Goal: Task Accomplishment & Management: Use online tool/utility

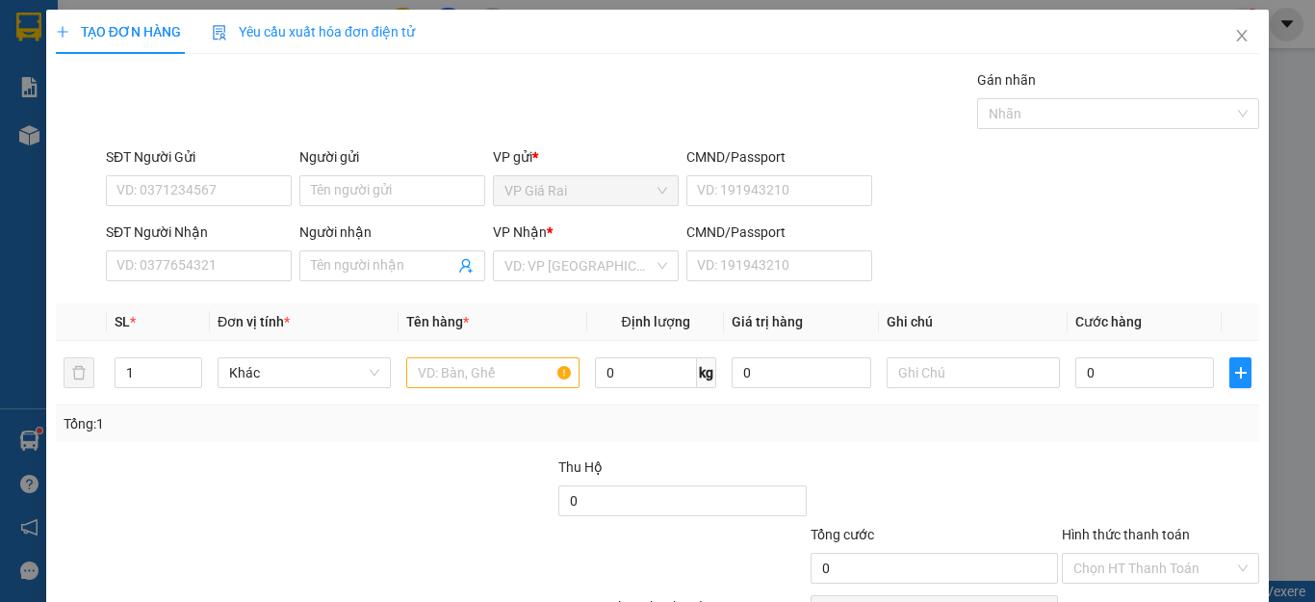
scroll to position [111, 0]
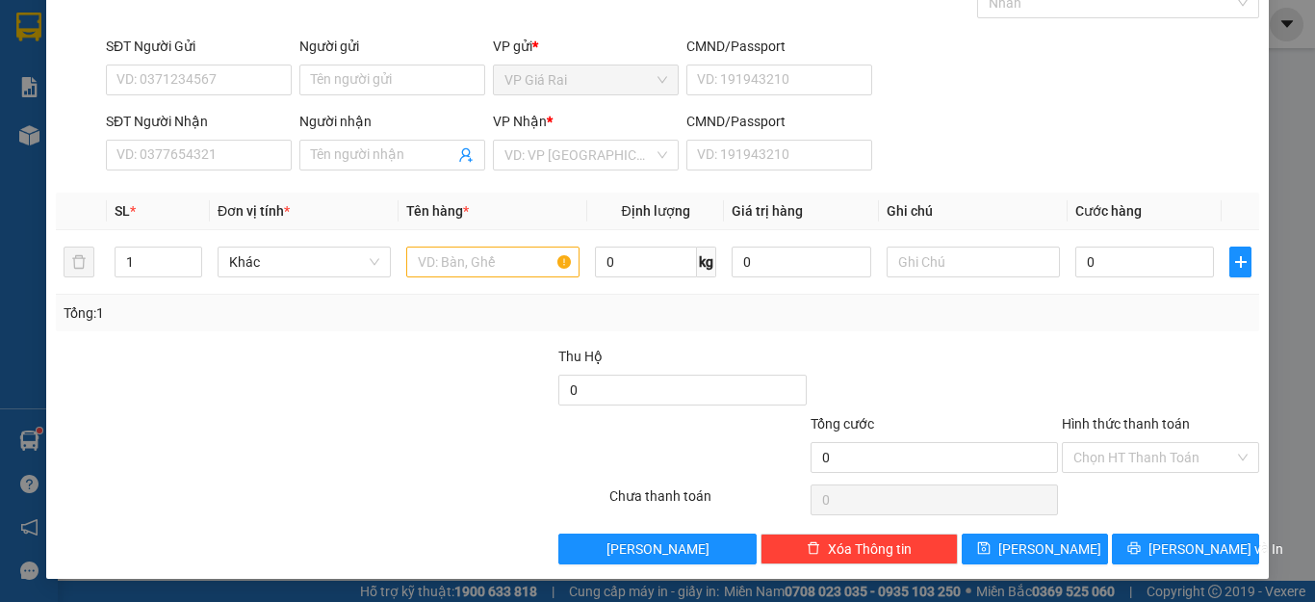
click at [962, 533] on button "[PERSON_NAME]" at bounding box center [1035, 548] width 147 height 31
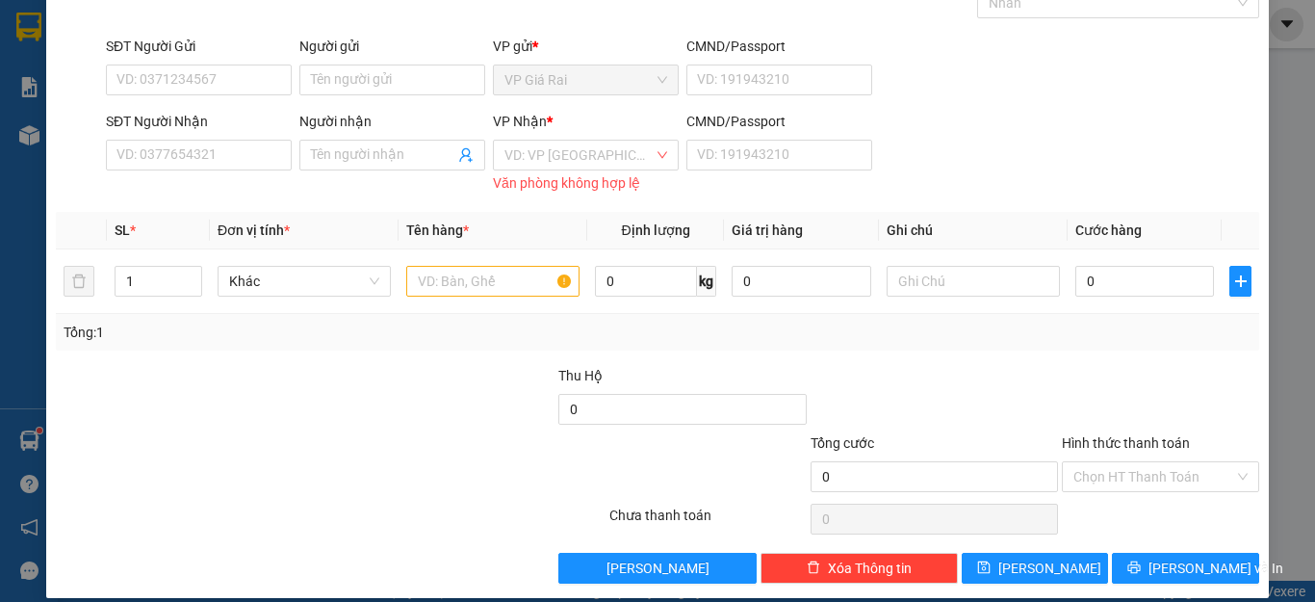
click at [31, 20] on div "TẠO ĐƠN HÀNG Yêu cầu xuất hóa đơn điện tử Transit Pickup Surcharge Ids Transit …" at bounding box center [657, 301] width 1315 height 602
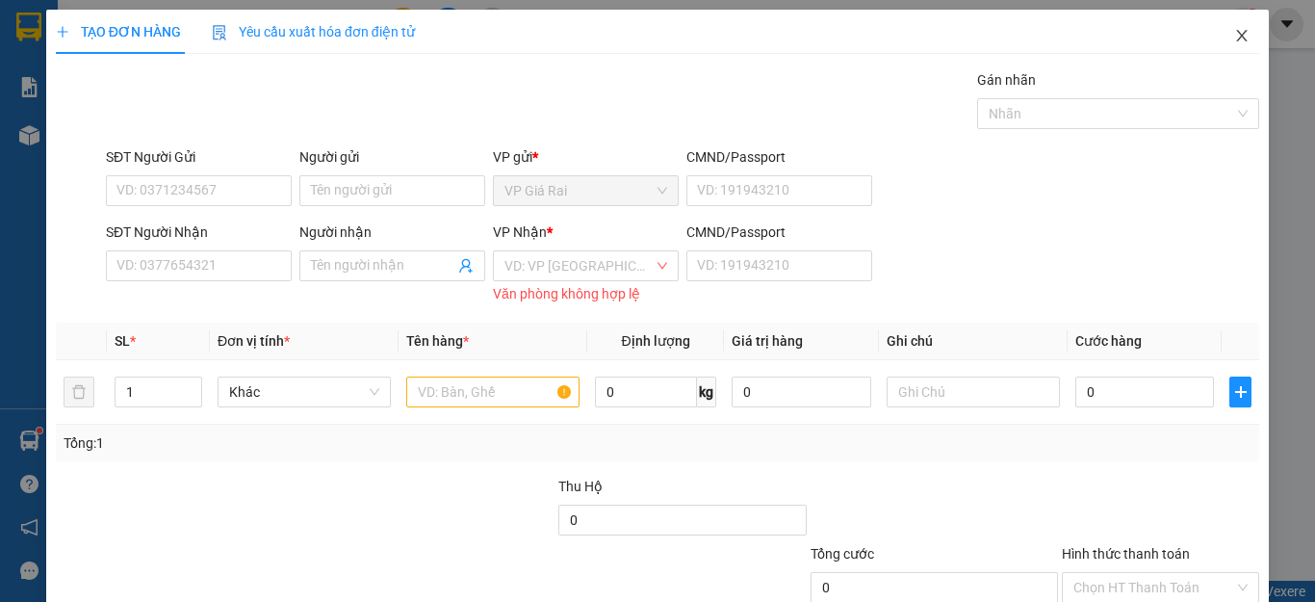
click at [1235, 39] on icon "close" at bounding box center [1242, 35] width 15 height 15
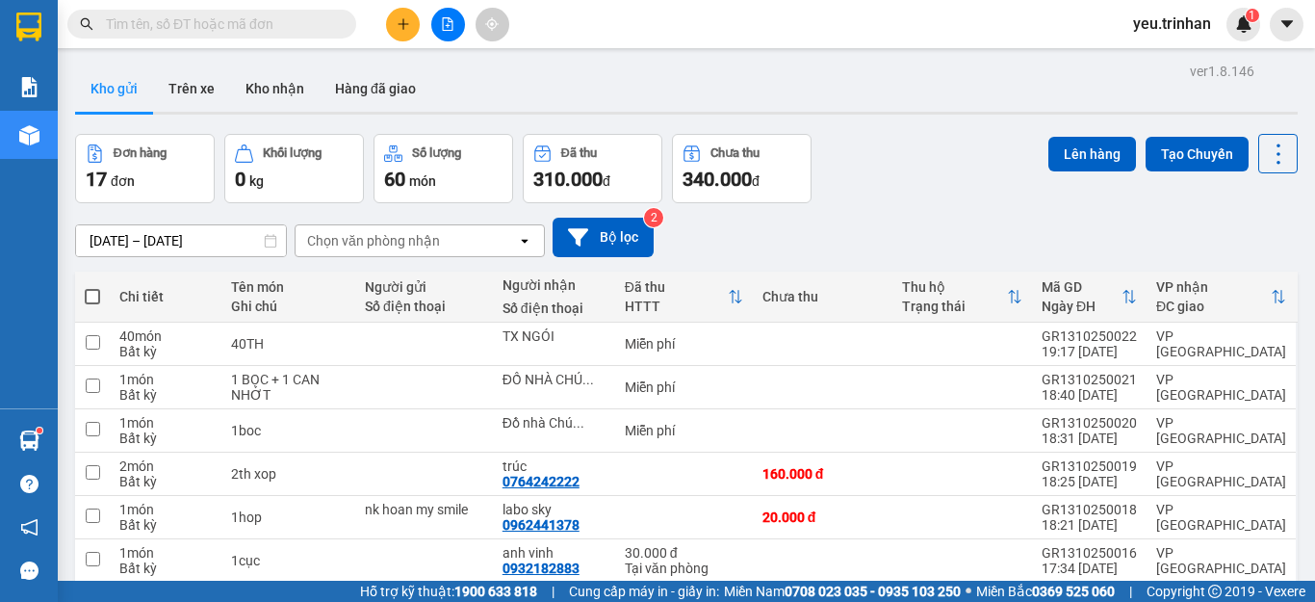
click at [91, 298] on span at bounding box center [92, 296] width 15 height 15
click at [92, 287] on input "checkbox" at bounding box center [92, 287] width 0 height 0
checkbox input "true"
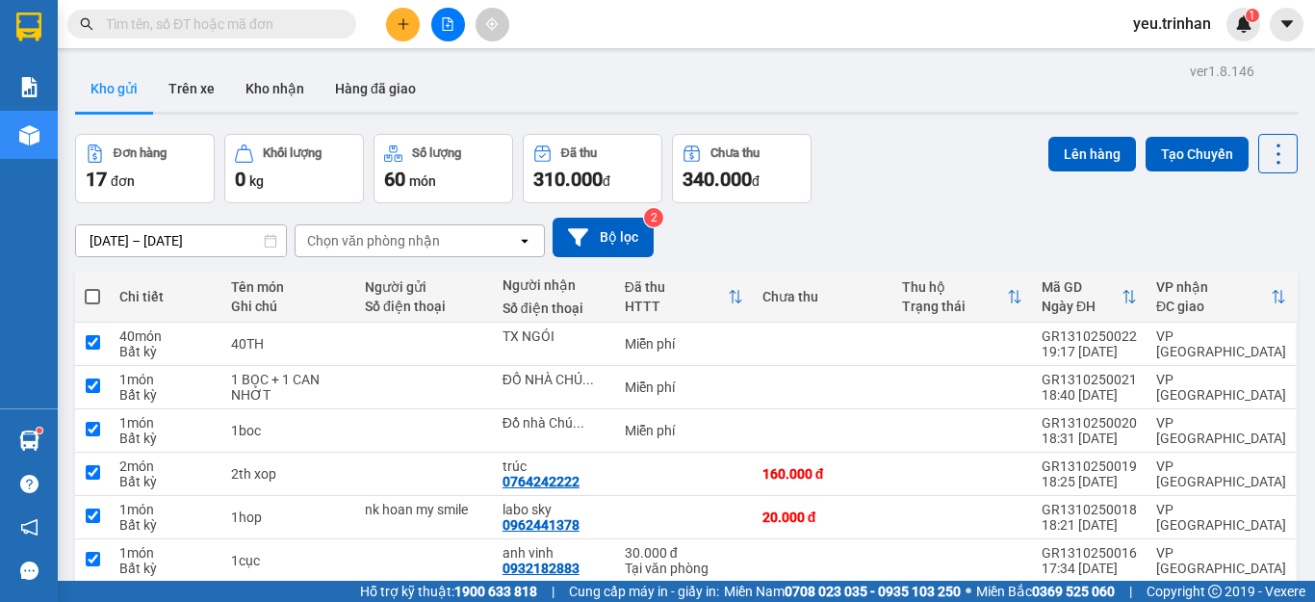
checkbox input "true"
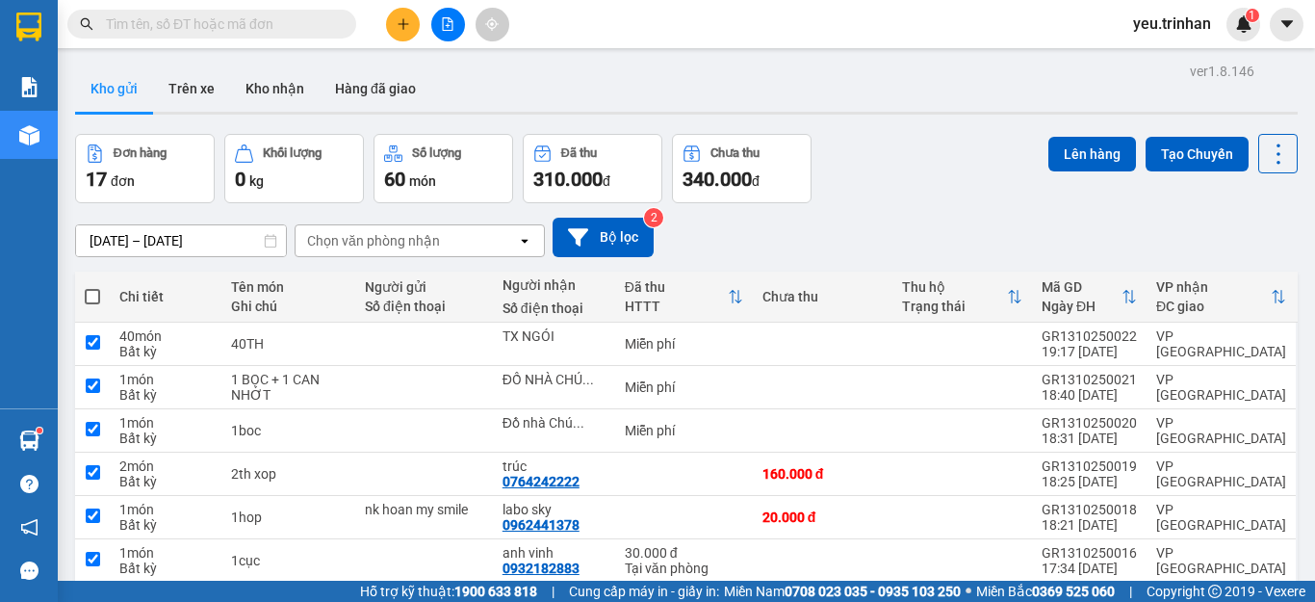
checkbox input "true"
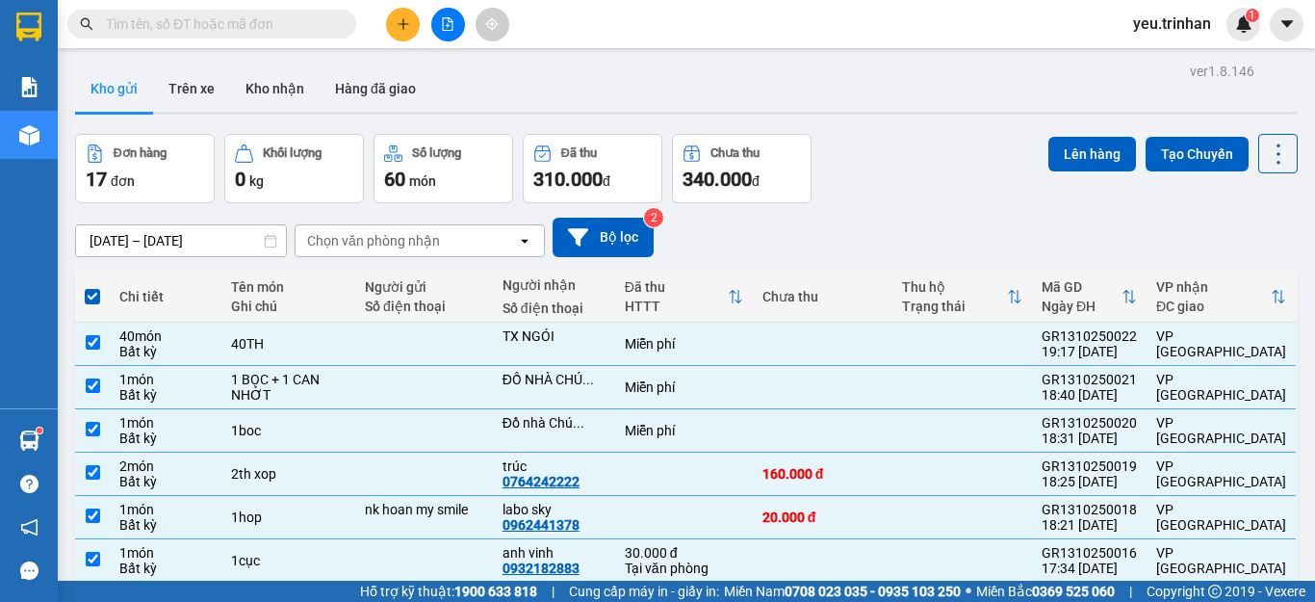
click at [98, 293] on th at bounding box center [92, 297] width 35 height 51
click at [96, 292] on span at bounding box center [92, 296] width 15 height 15
click at [92, 287] on input "checkbox" at bounding box center [92, 287] width 0 height 0
checkbox input "false"
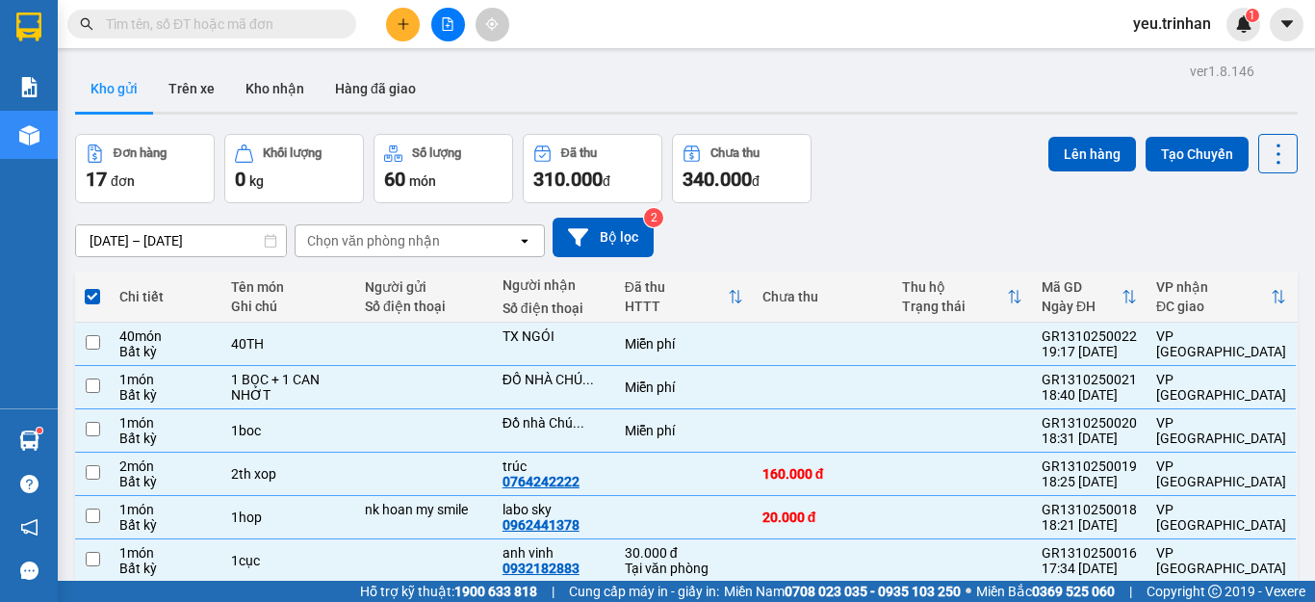
checkbox input "false"
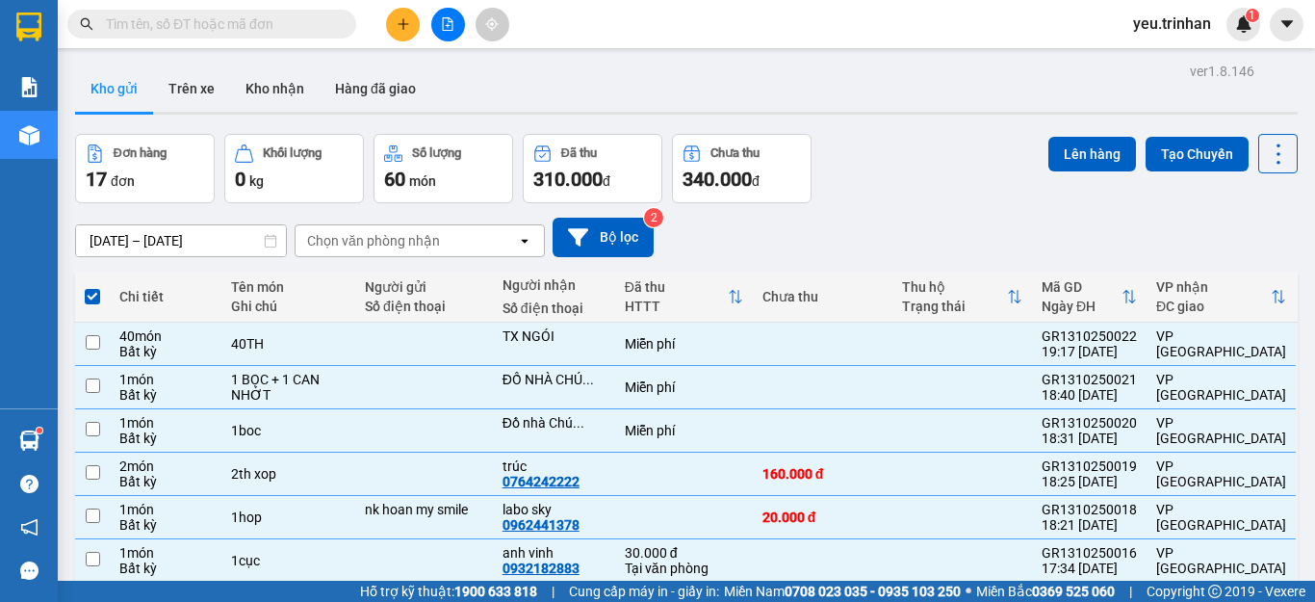
checkbox input "false"
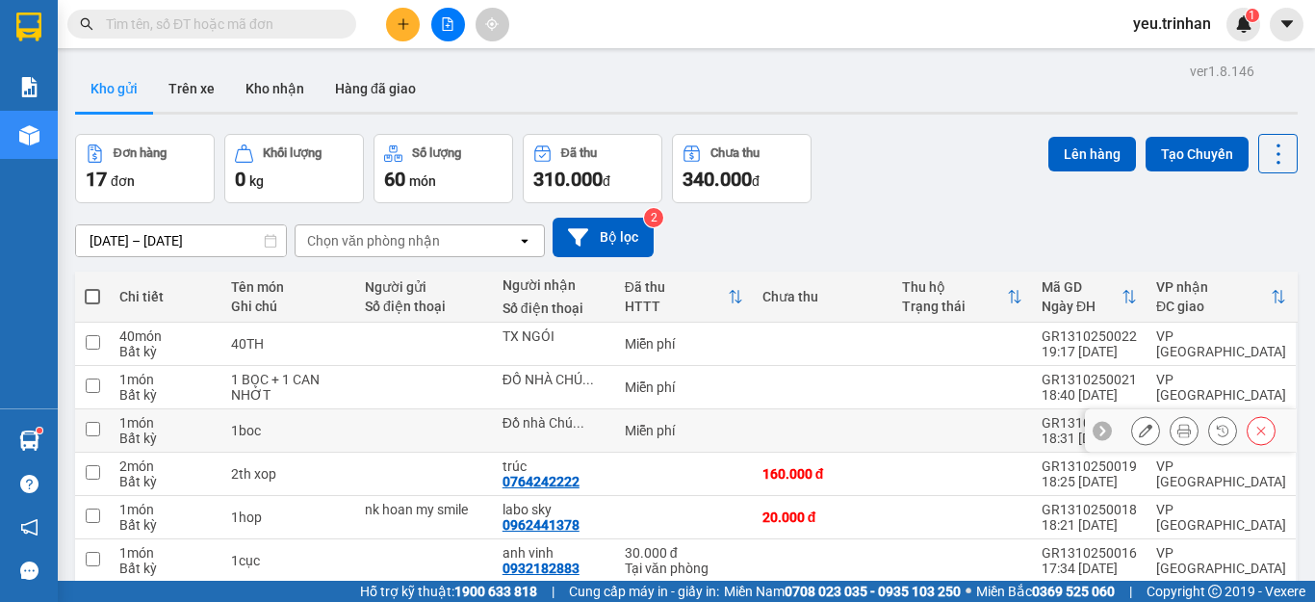
click at [1255, 434] on icon at bounding box center [1261, 430] width 13 height 13
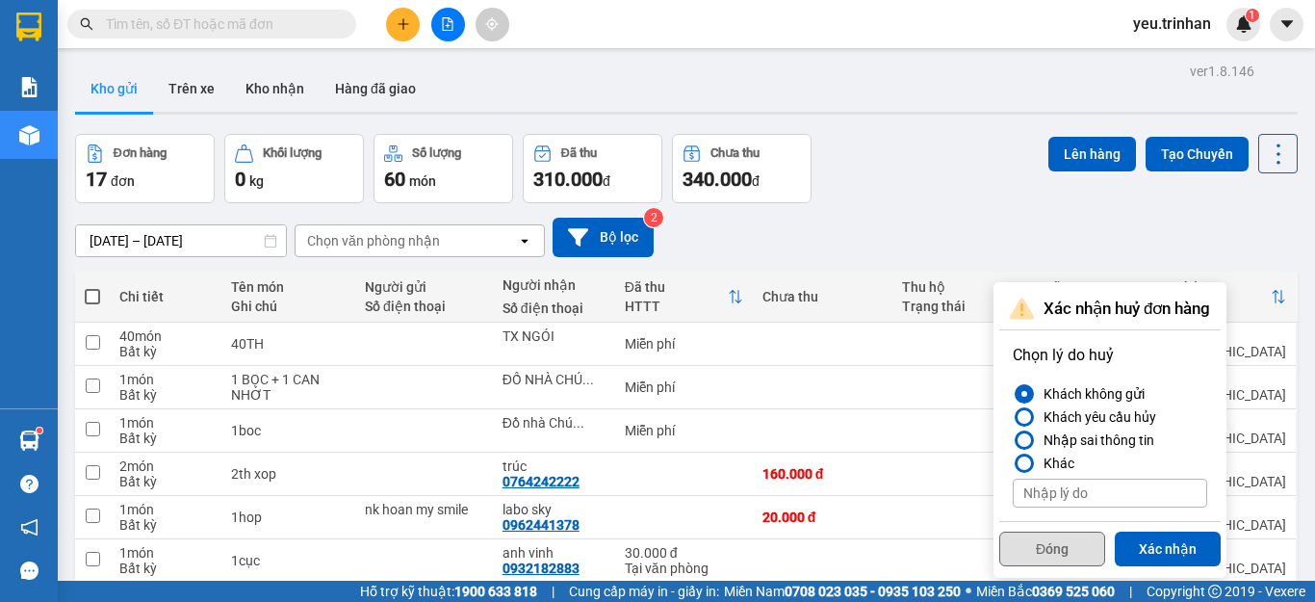
click at [1048, 553] on button "Đóng" at bounding box center [1053, 549] width 106 height 35
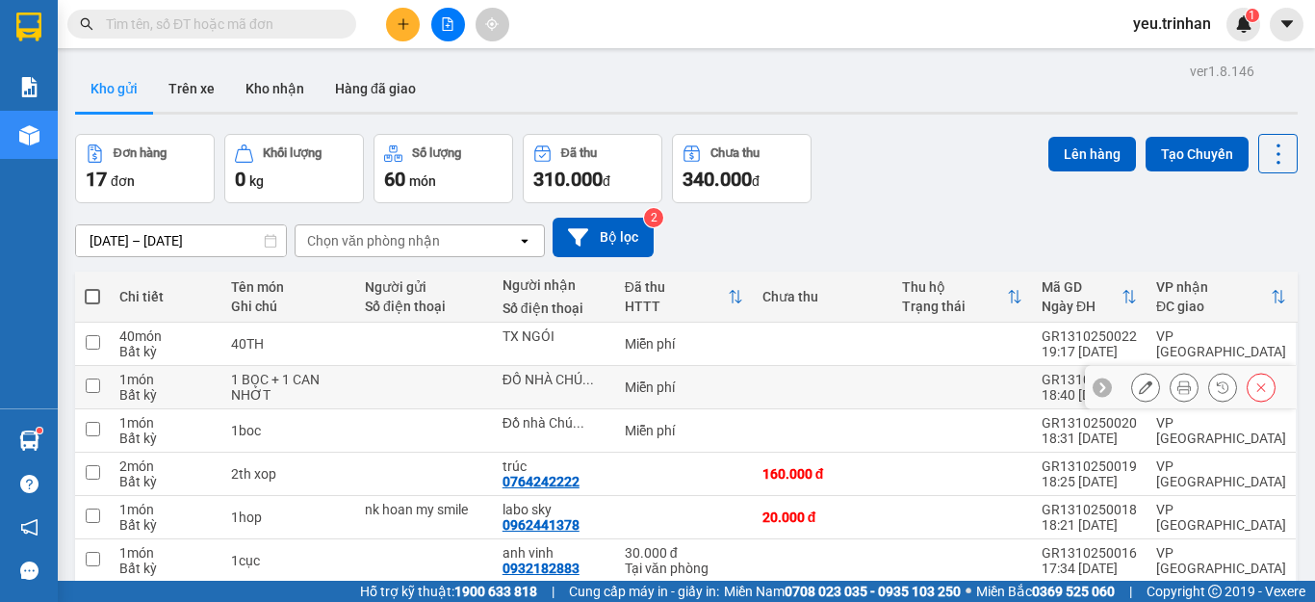
click at [753, 383] on td at bounding box center [823, 387] width 140 height 43
checkbox input "true"
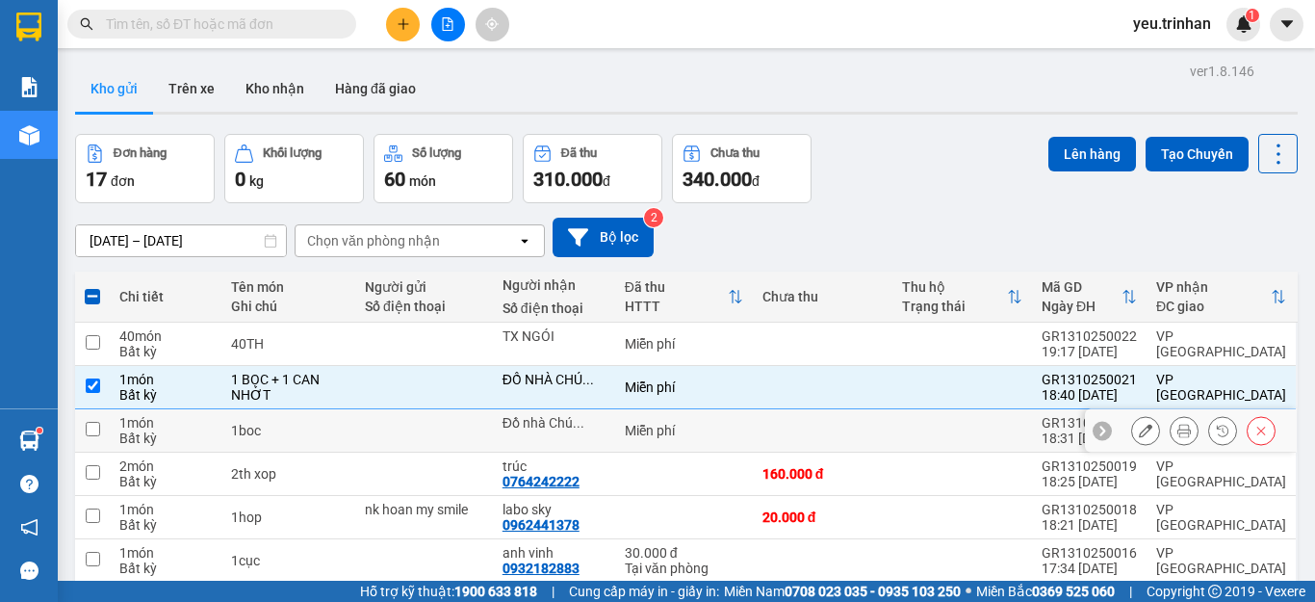
click at [680, 445] on td "Miễn phí" at bounding box center [684, 430] width 138 height 43
checkbox input "true"
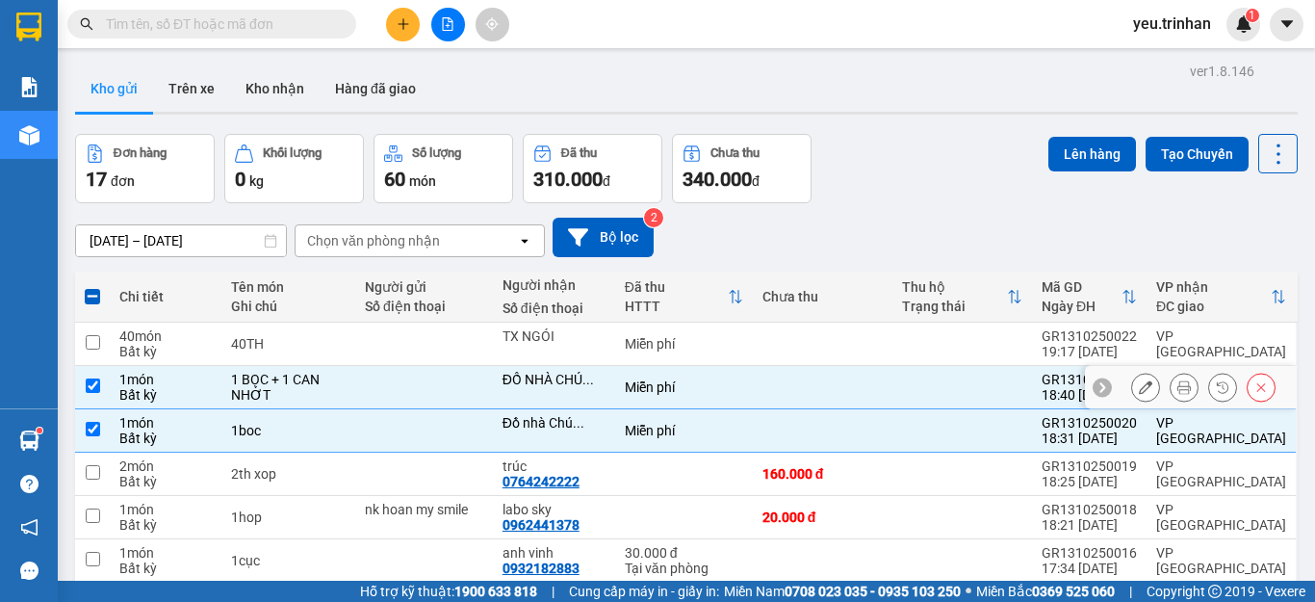
click at [278, 389] on div "1 BỌC + 1 CAN NHỚT" at bounding box center [288, 387] width 114 height 31
checkbox input "false"
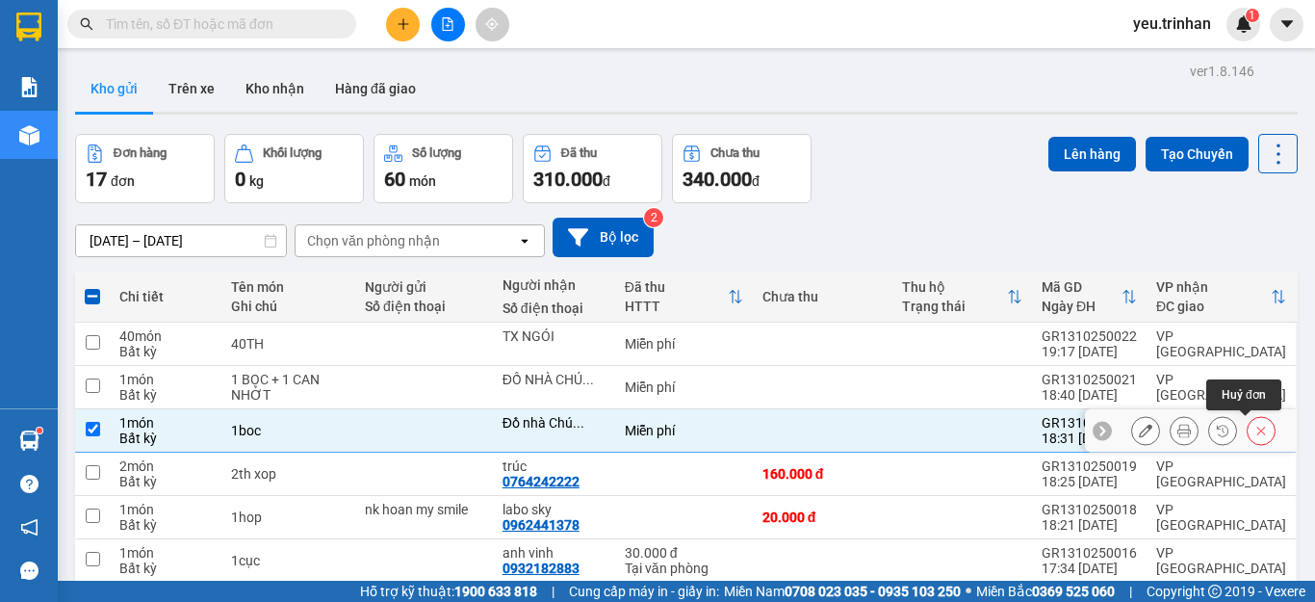
click at [1255, 429] on icon at bounding box center [1261, 430] width 13 height 13
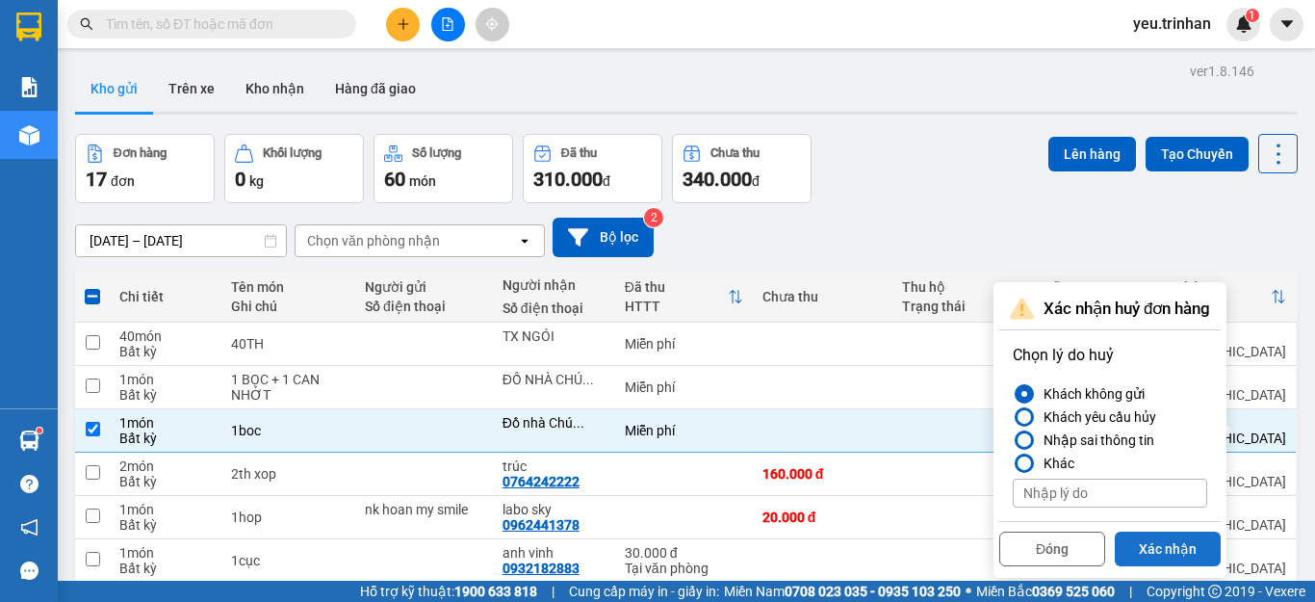
click at [1179, 552] on button "Xác nhận" at bounding box center [1168, 549] width 106 height 35
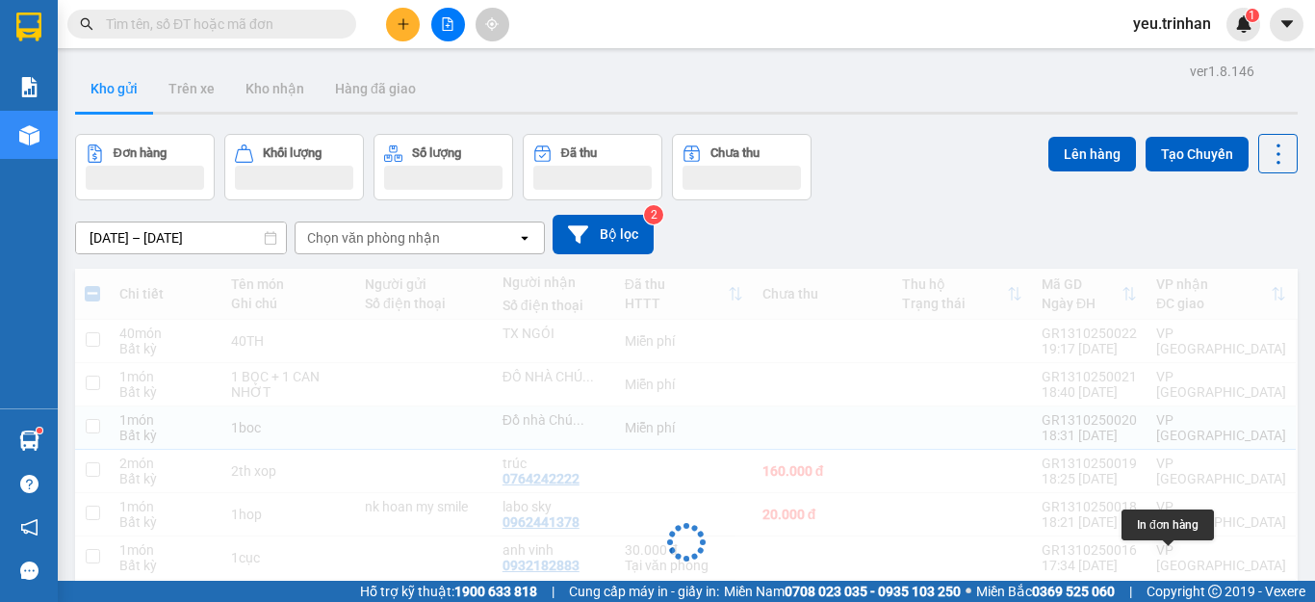
checkbox input "false"
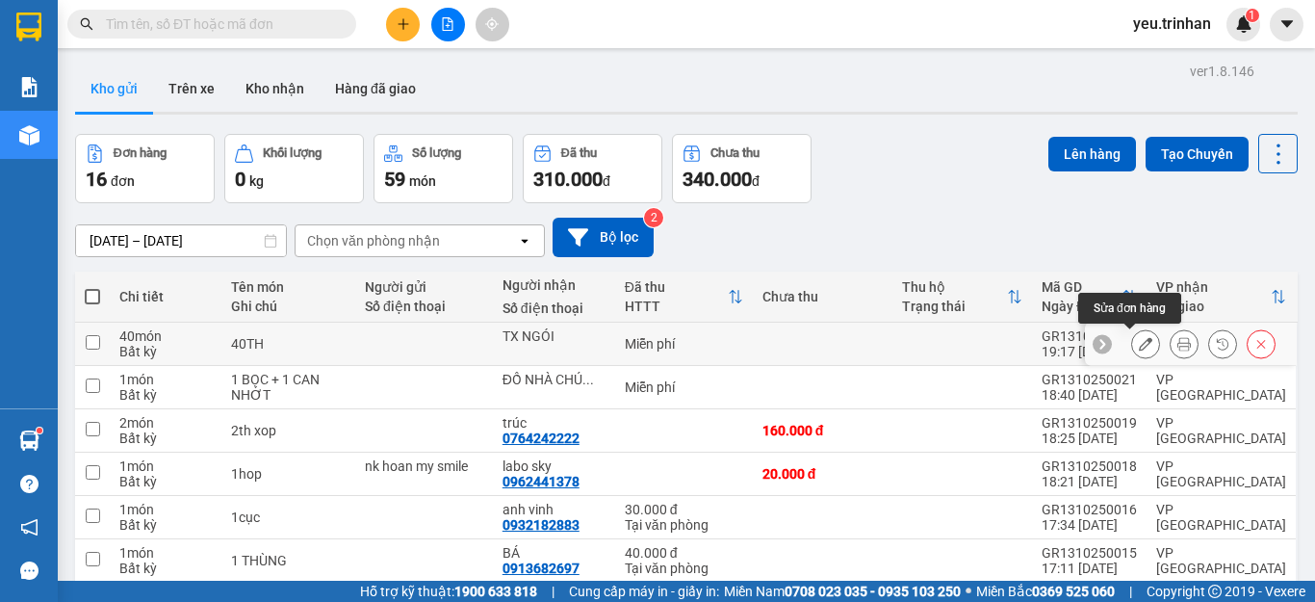
click at [1139, 344] on icon at bounding box center [1145, 343] width 13 height 13
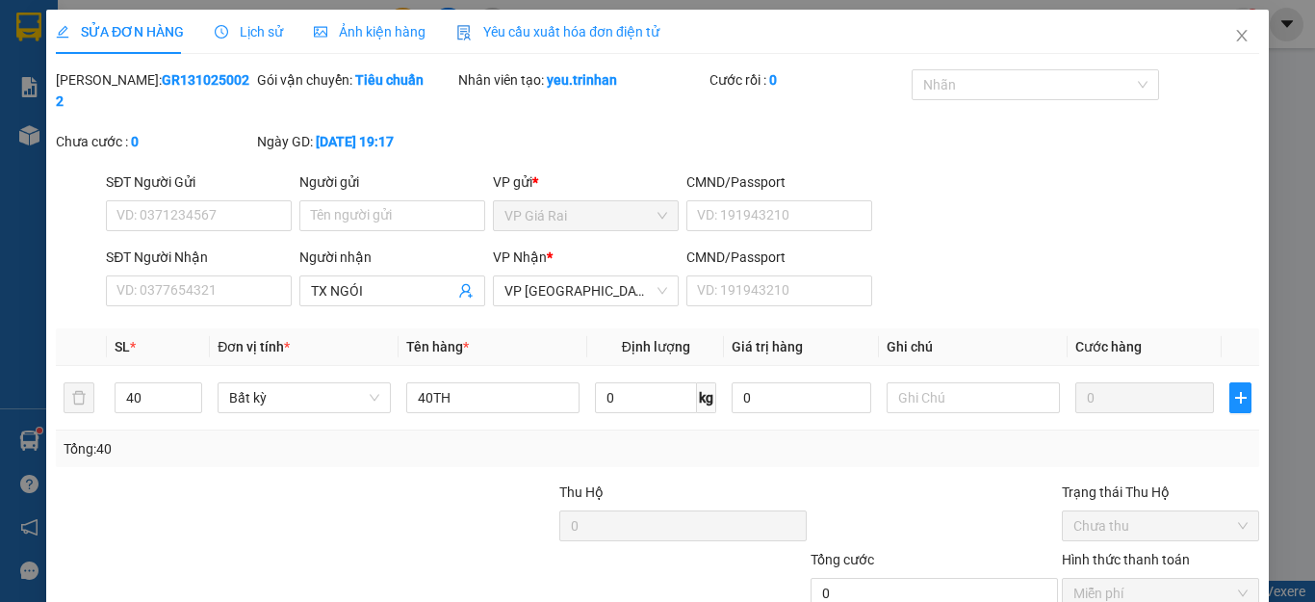
type input "TX NGÓI"
click at [513, 382] on input "40TH" at bounding box center [492, 397] width 173 height 31
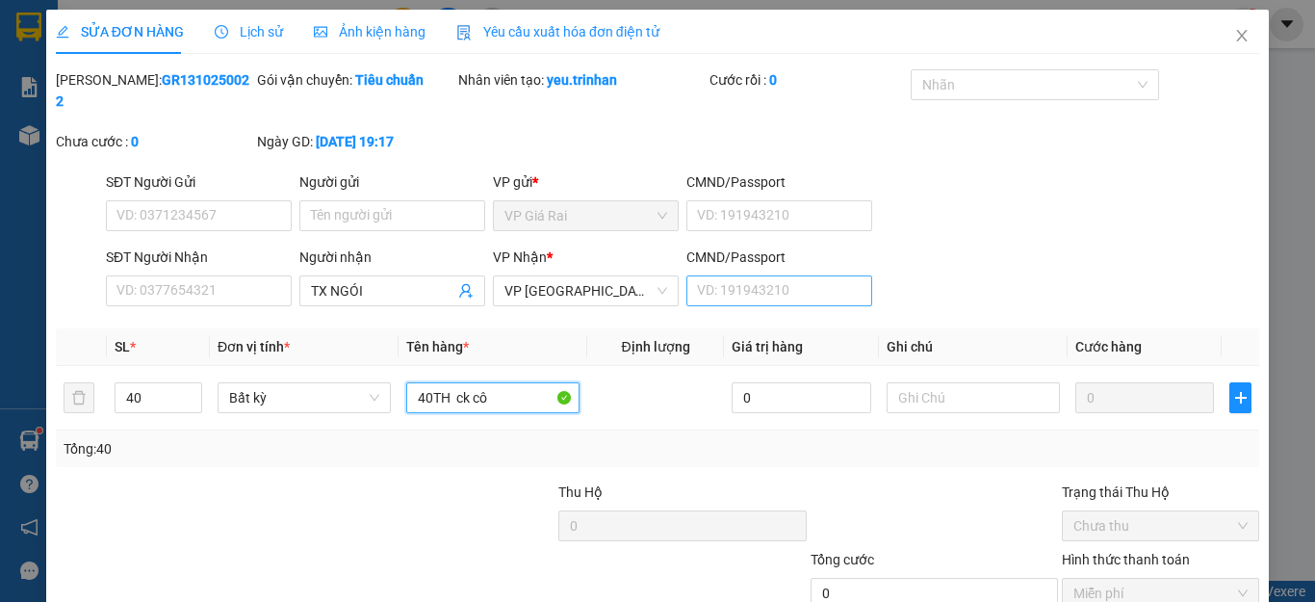
scroll to position [115, 0]
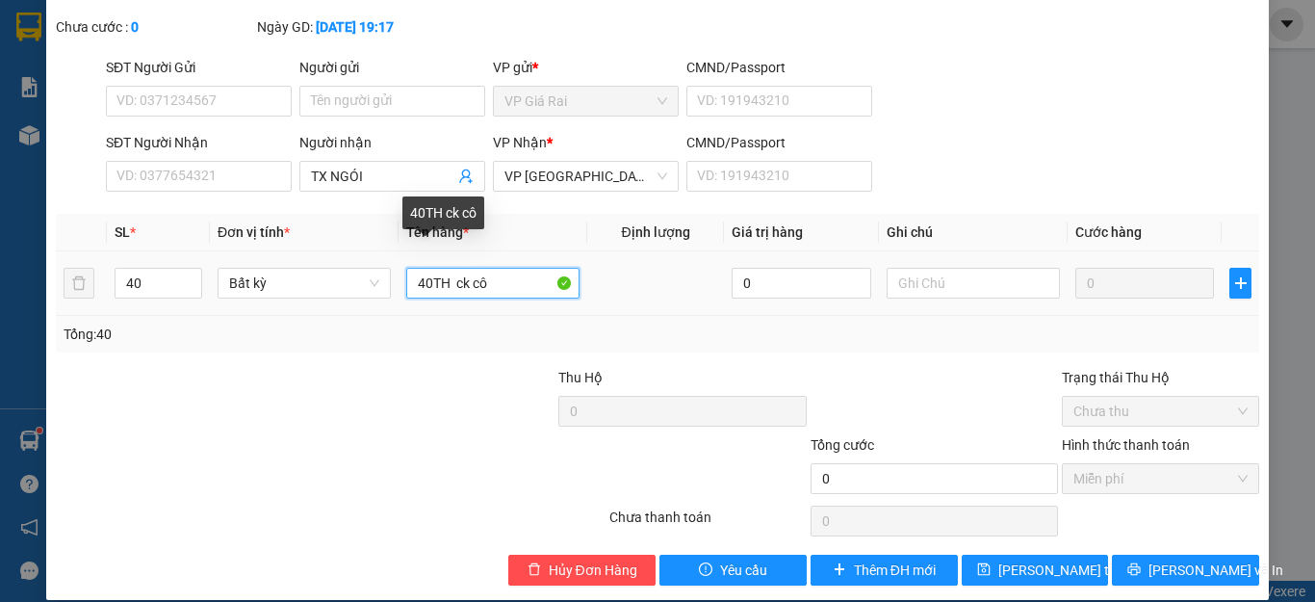
drag, startPoint x: 503, startPoint y: 261, endPoint x: 445, endPoint y: 263, distance: 57.8
click at [445, 268] on input "40TH ck cô" at bounding box center [492, 283] width 173 height 31
click at [507, 269] on input "40TH ck cô" at bounding box center [492, 283] width 173 height 31
type input "40TH ck cô"
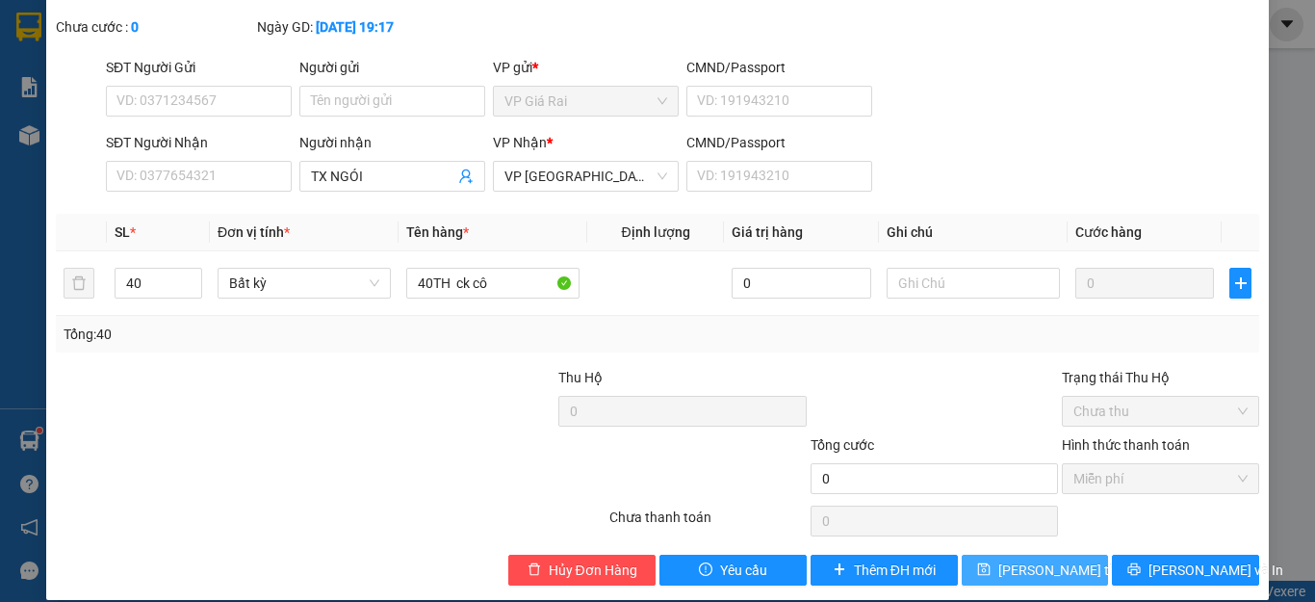
click at [1026, 559] on span "[PERSON_NAME] thay đổi" at bounding box center [1076, 569] width 154 height 21
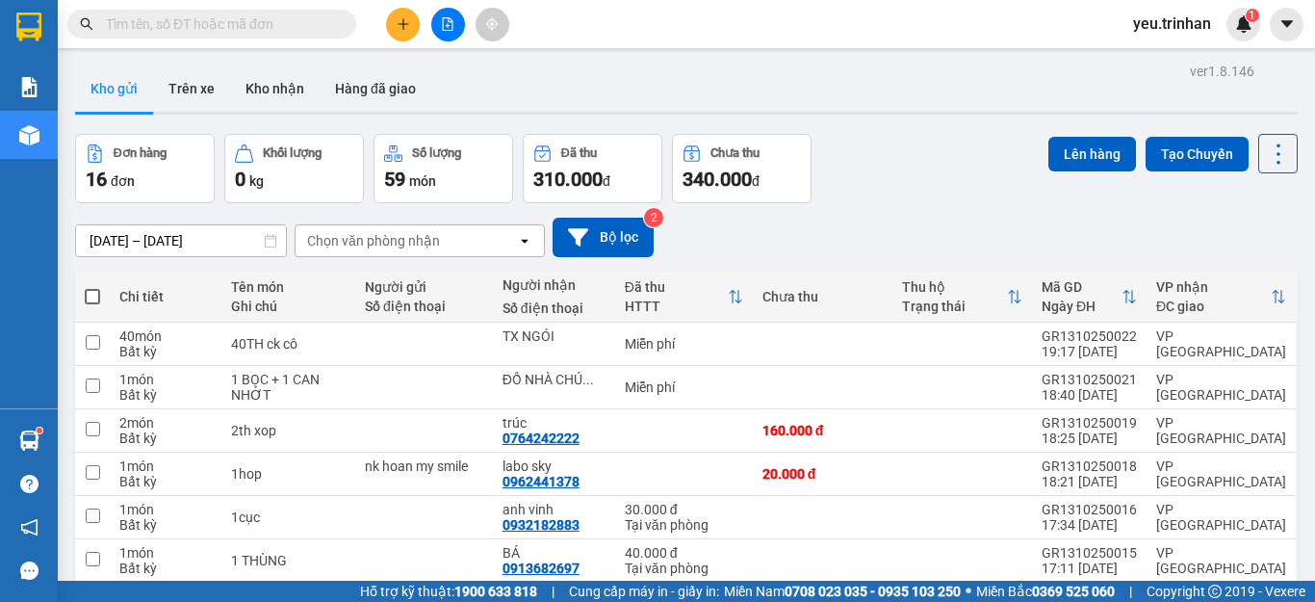
click at [92, 294] on span at bounding box center [92, 296] width 15 height 15
click at [92, 287] on input "checkbox" at bounding box center [92, 287] width 0 height 0
checkbox input "true"
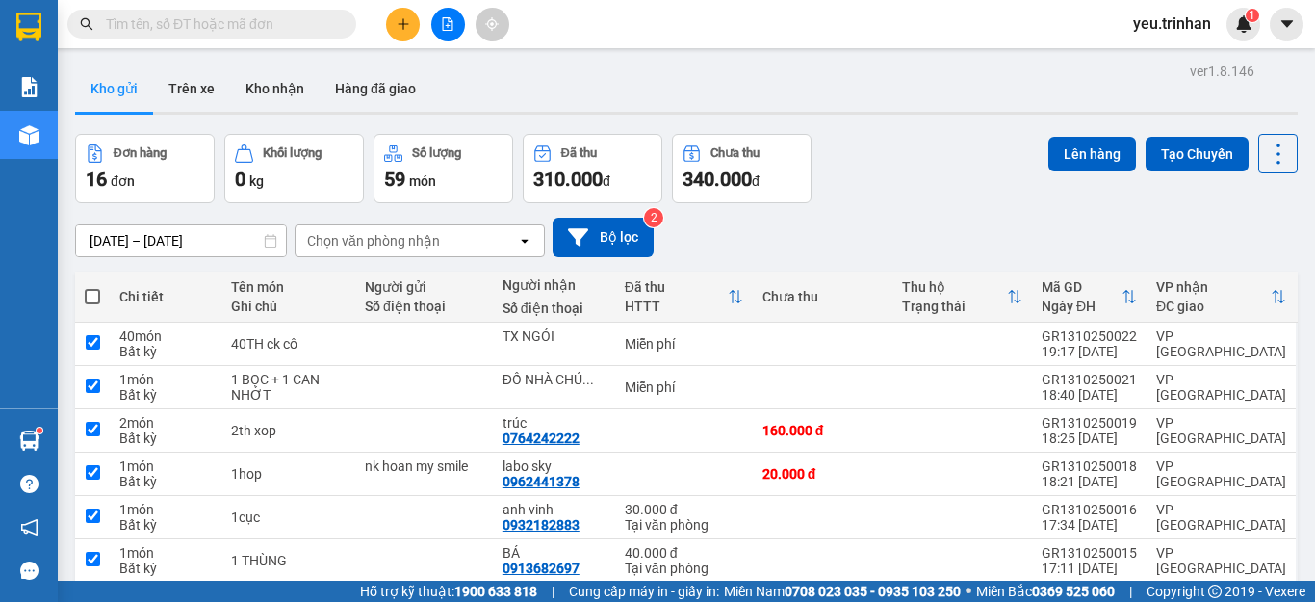
checkbox input "true"
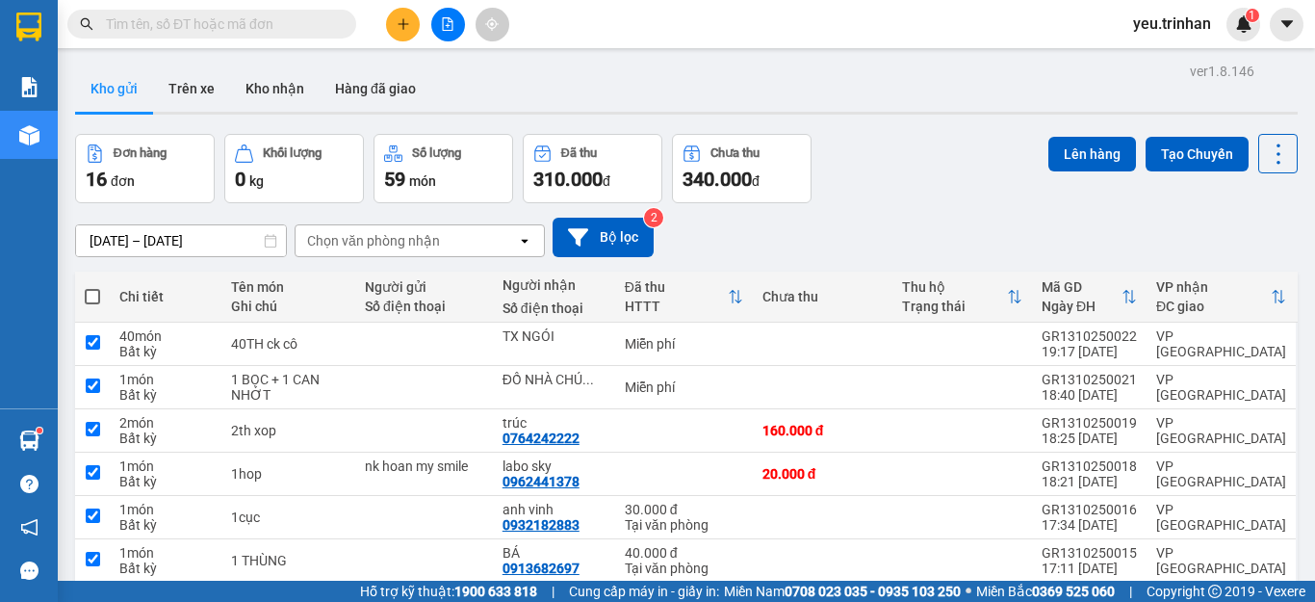
checkbox input "true"
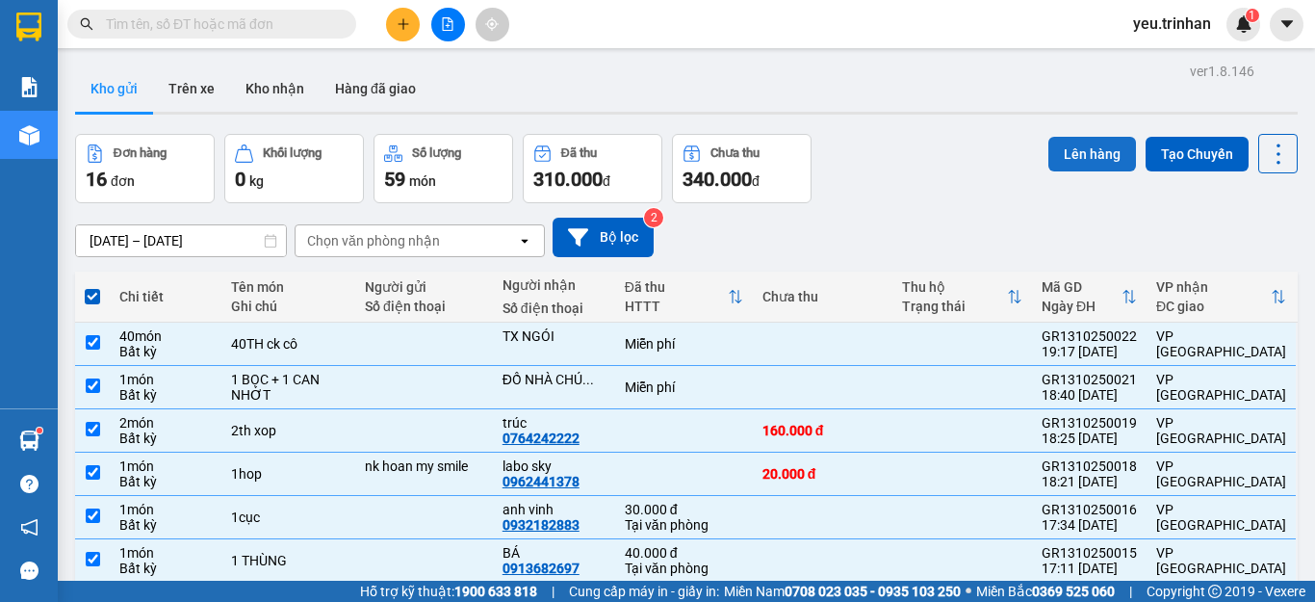
click at [1053, 154] on button "Lên hàng" at bounding box center [1093, 154] width 88 height 35
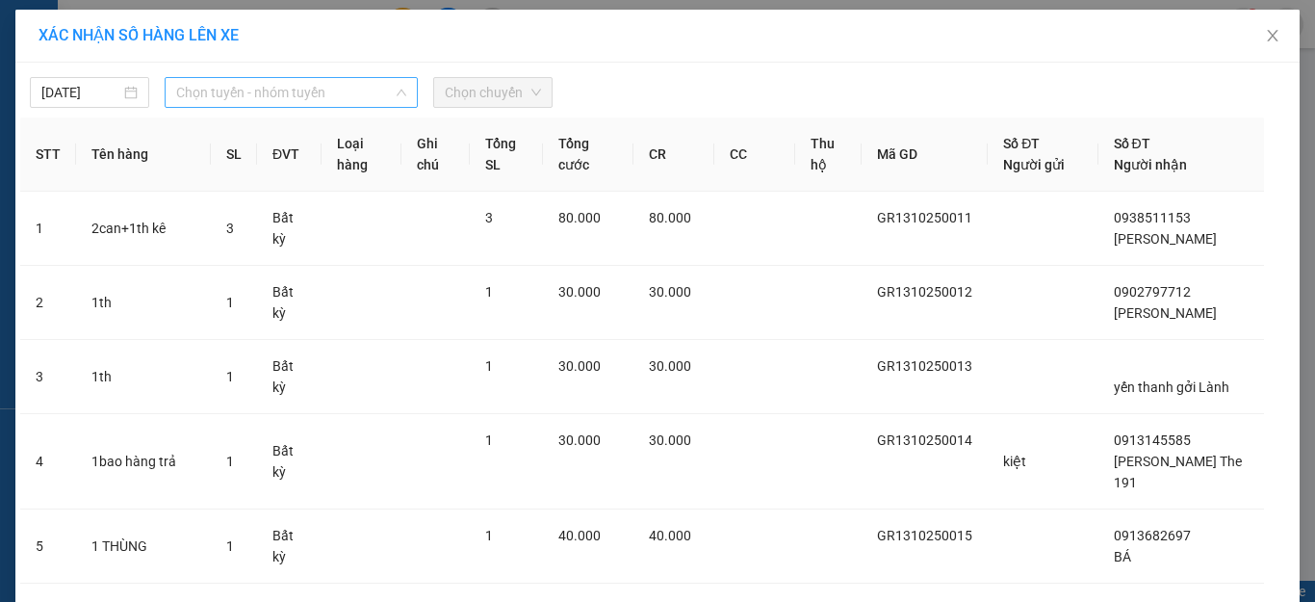
click at [280, 94] on span "Chọn tuyến - nhóm tuyến" at bounding box center [291, 92] width 230 height 29
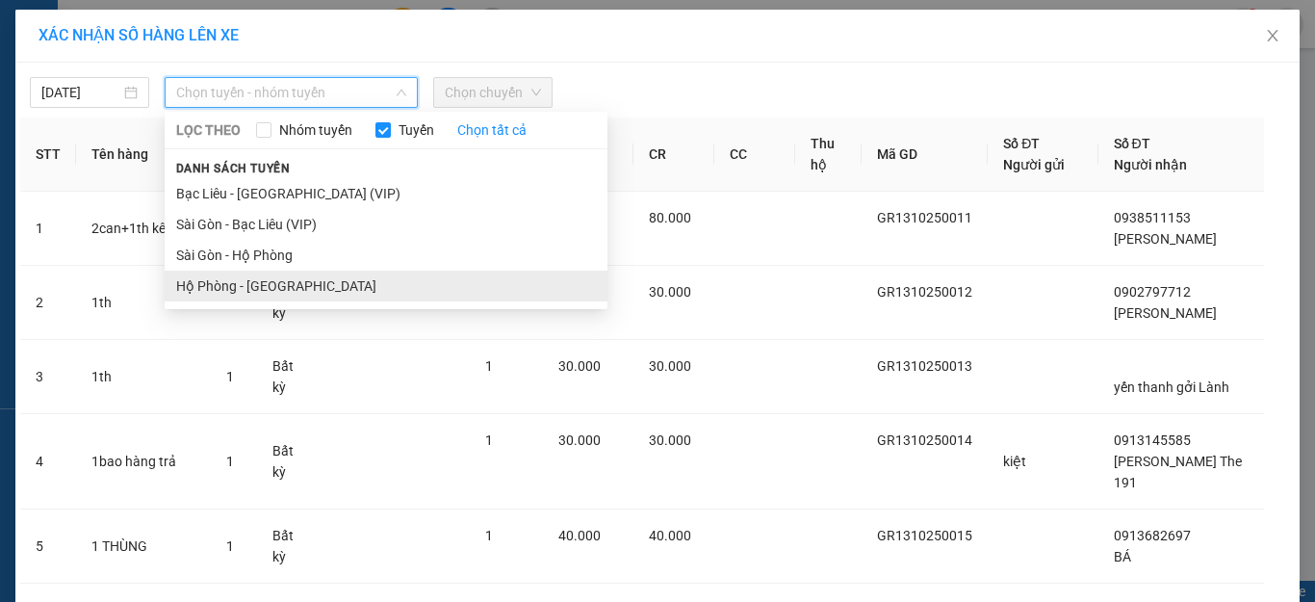
click at [227, 282] on li "Hộ Phòng - [GEOGRAPHIC_DATA]" at bounding box center [386, 286] width 443 height 31
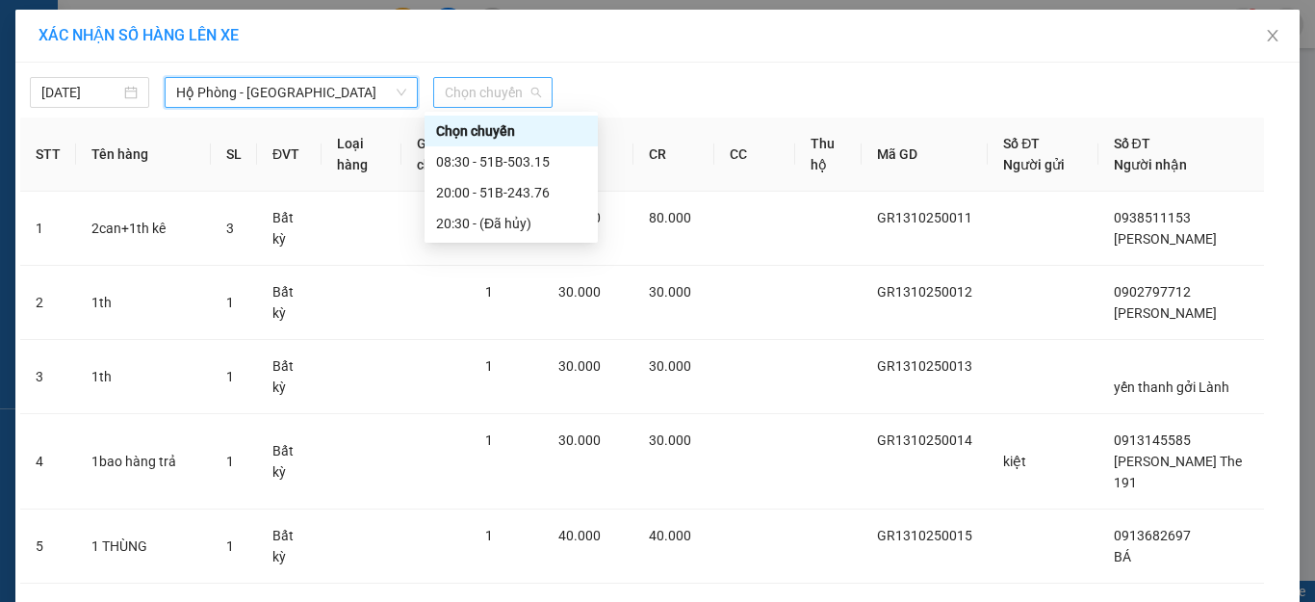
click at [468, 97] on span "Chọn chuyến" at bounding box center [493, 92] width 96 height 29
click at [512, 195] on div "20:00 - 51B-243.76" at bounding box center [511, 192] width 150 height 21
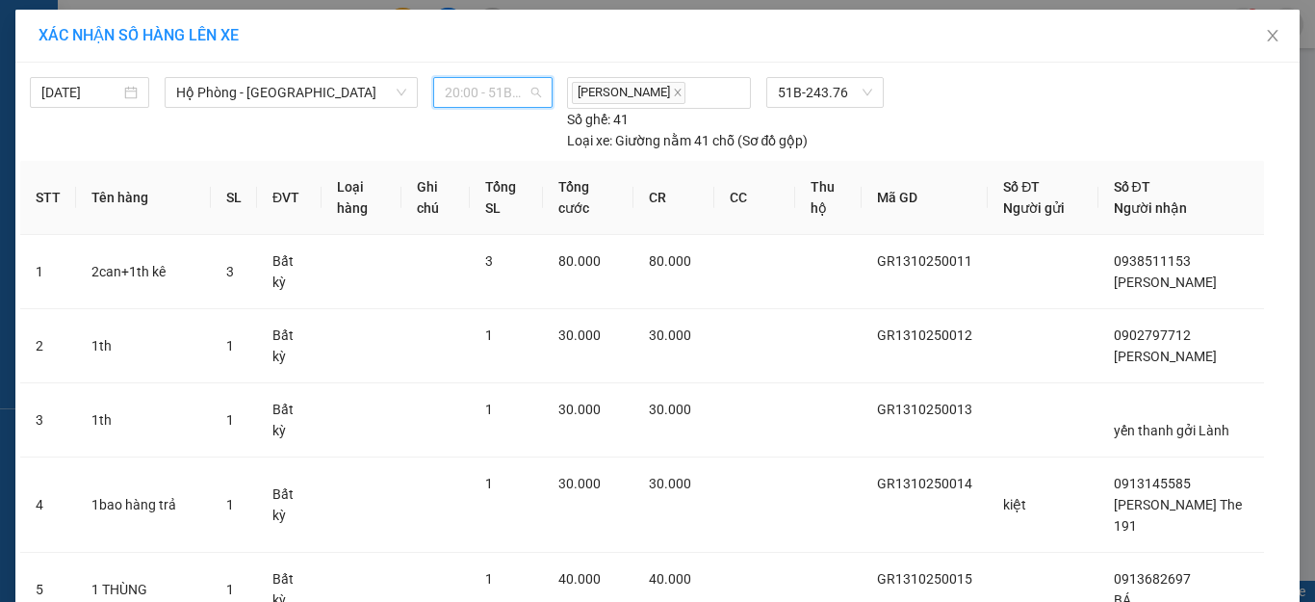
click at [501, 101] on span "20:00 - 51B-243.76" at bounding box center [493, 92] width 96 height 29
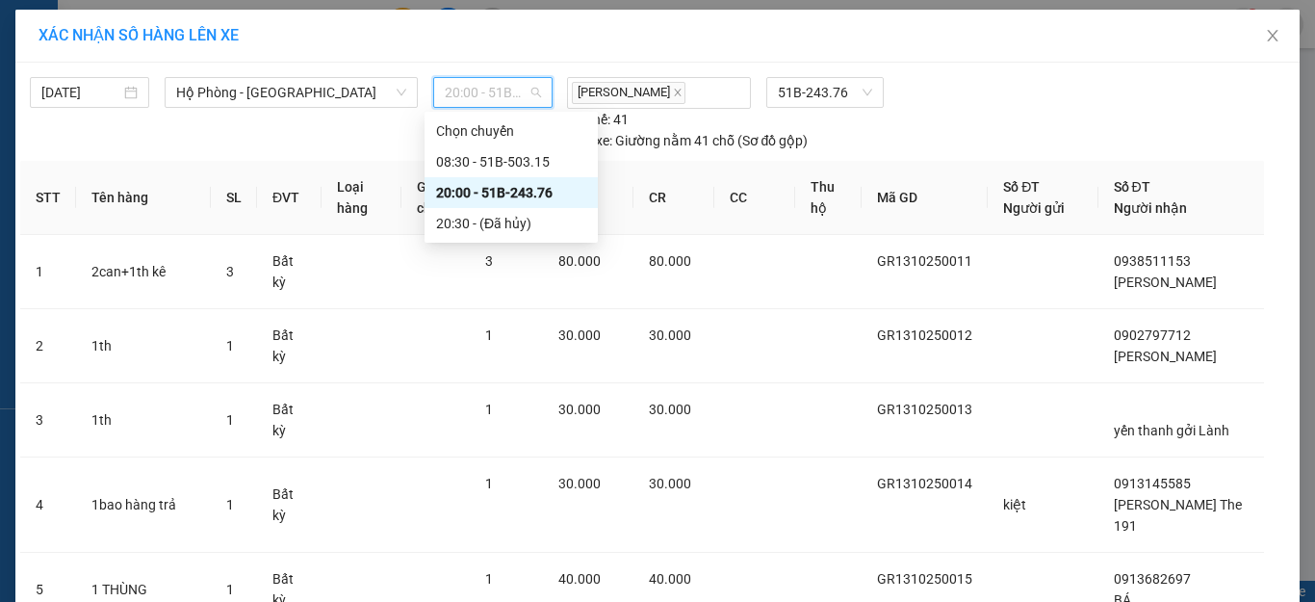
click at [545, 194] on div "20:00 - 51B-243.76" at bounding box center [511, 192] width 150 height 21
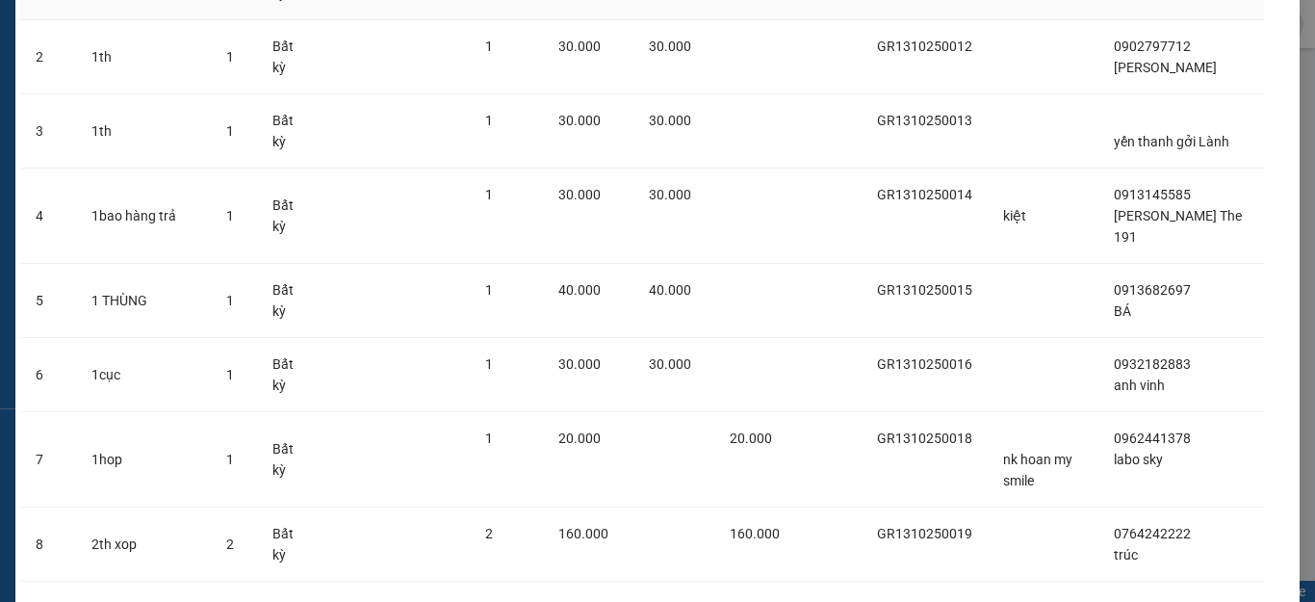
scroll to position [579, 0]
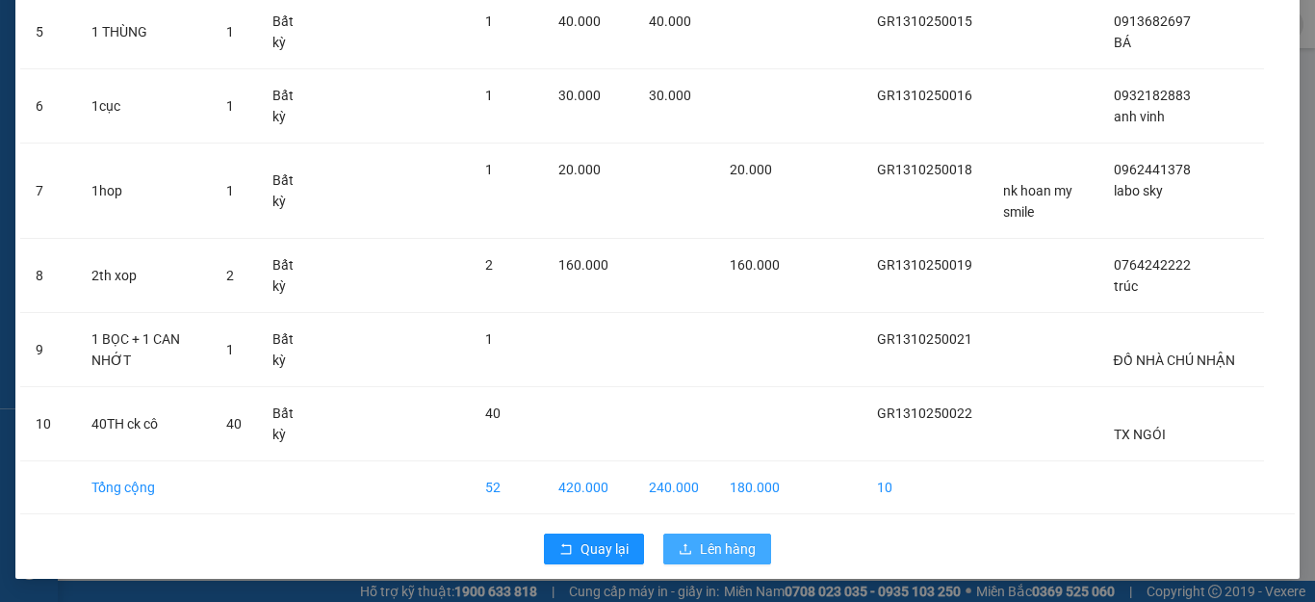
click at [709, 545] on span "Lên hàng" at bounding box center [728, 548] width 56 height 21
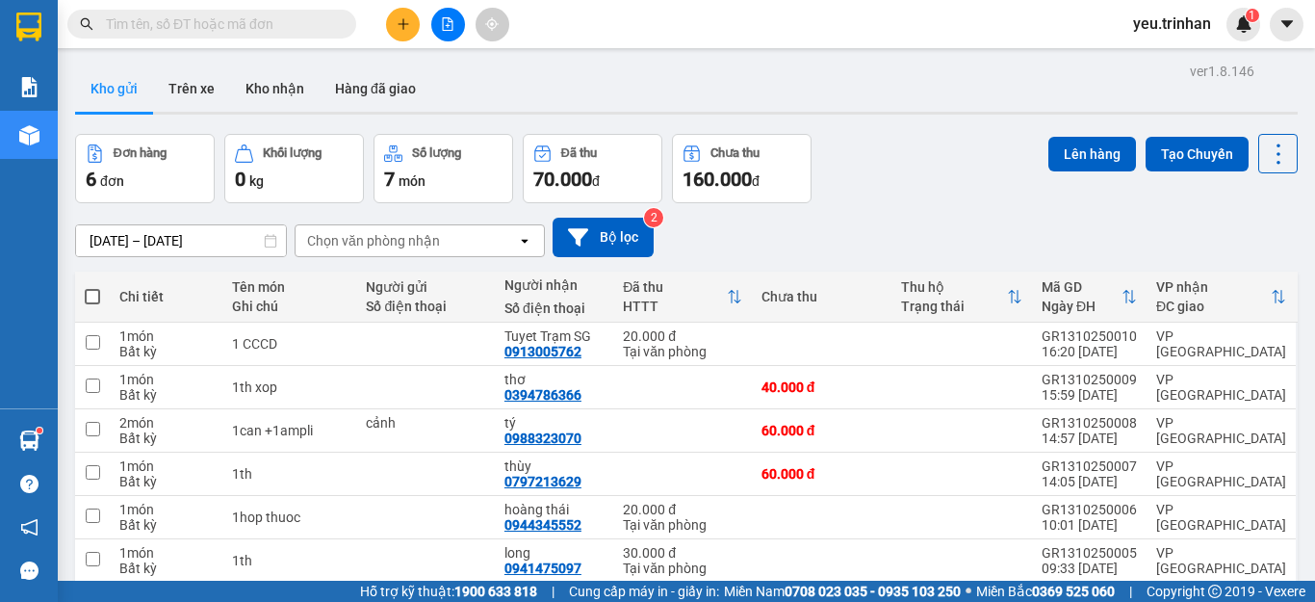
click at [96, 293] on span at bounding box center [92, 296] width 15 height 15
click at [92, 287] on input "checkbox" at bounding box center [92, 287] width 0 height 0
checkbox input "true"
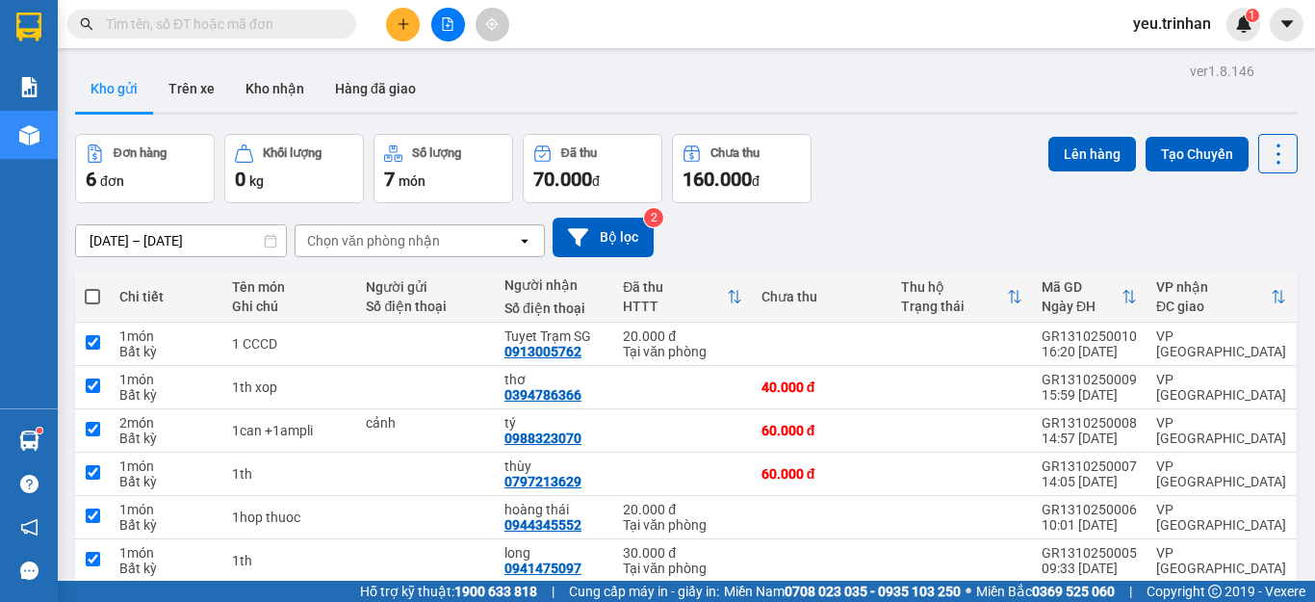
checkbox input "true"
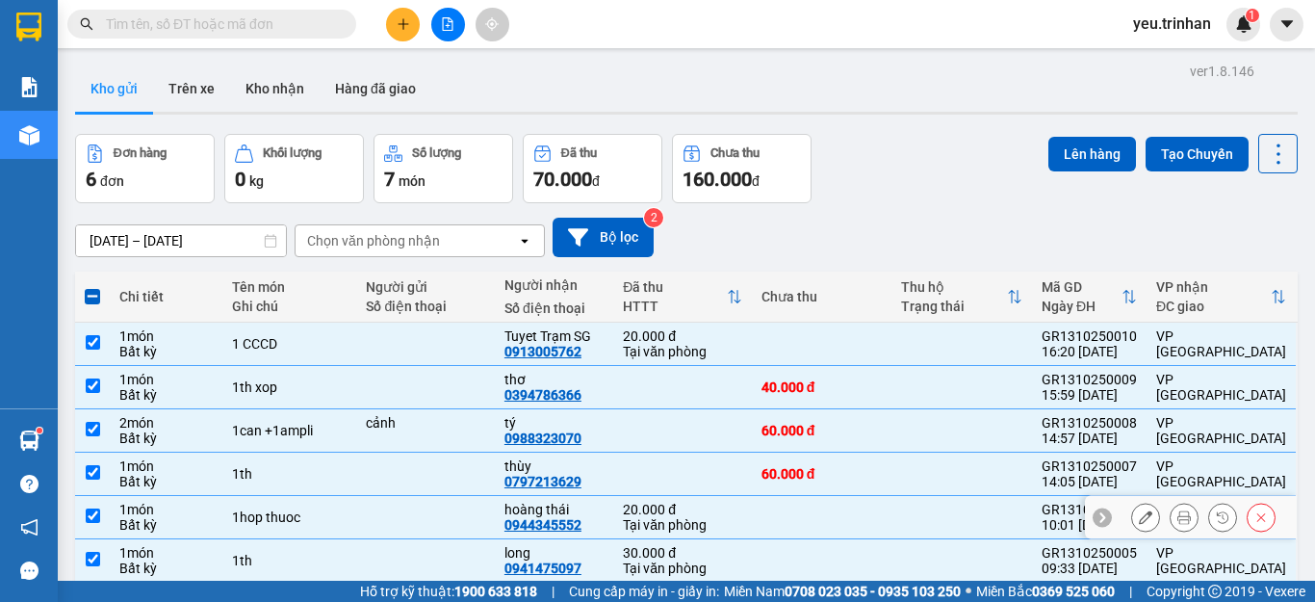
scroll to position [89, 0]
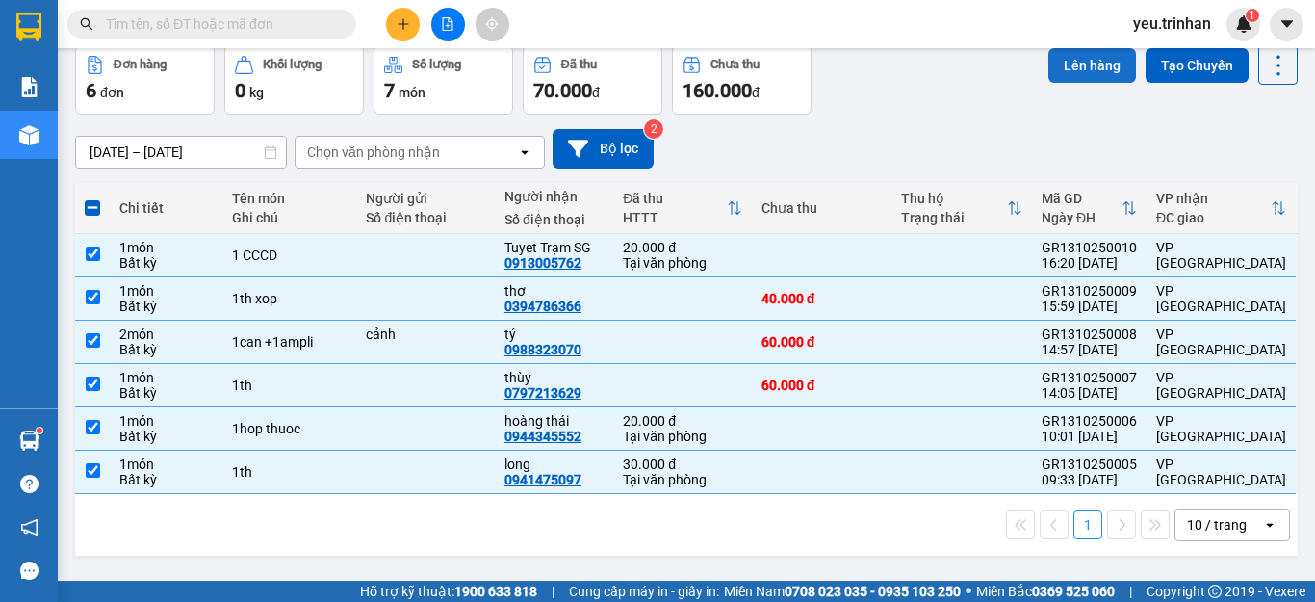
click at [1073, 65] on button "Lên hàng" at bounding box center [1093, 65] width 88 height 35
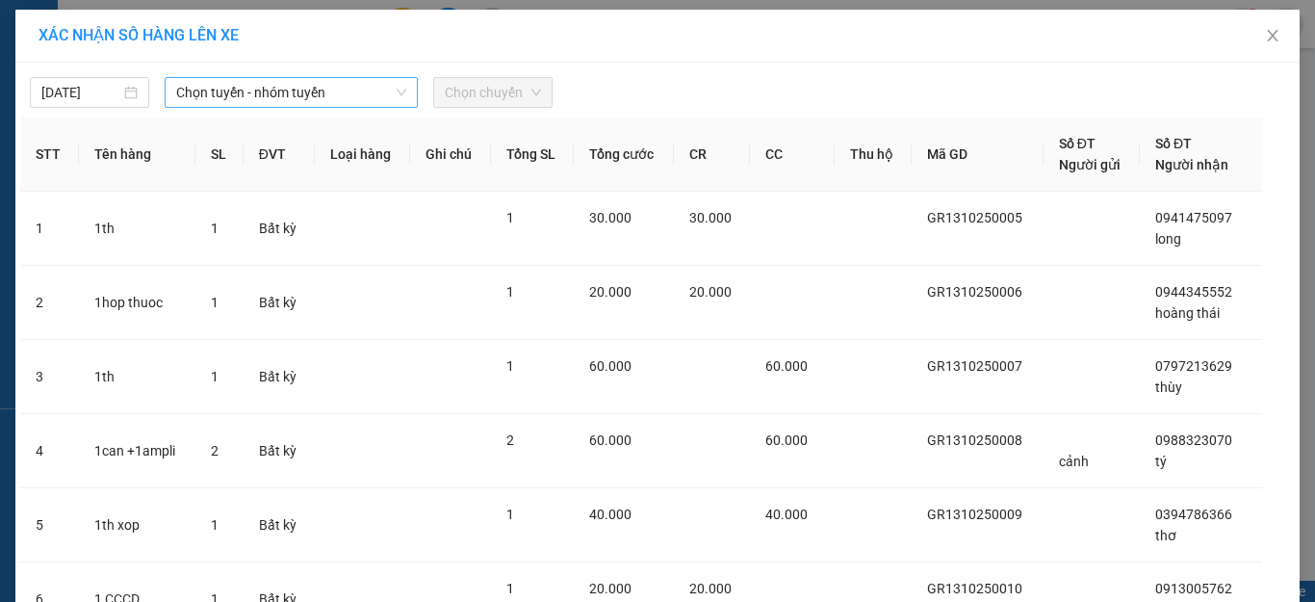
click at [328, 95] on span "Chọn tuyến - nhóm tuyến" at bounding box center [291, 92] width 230 height 29
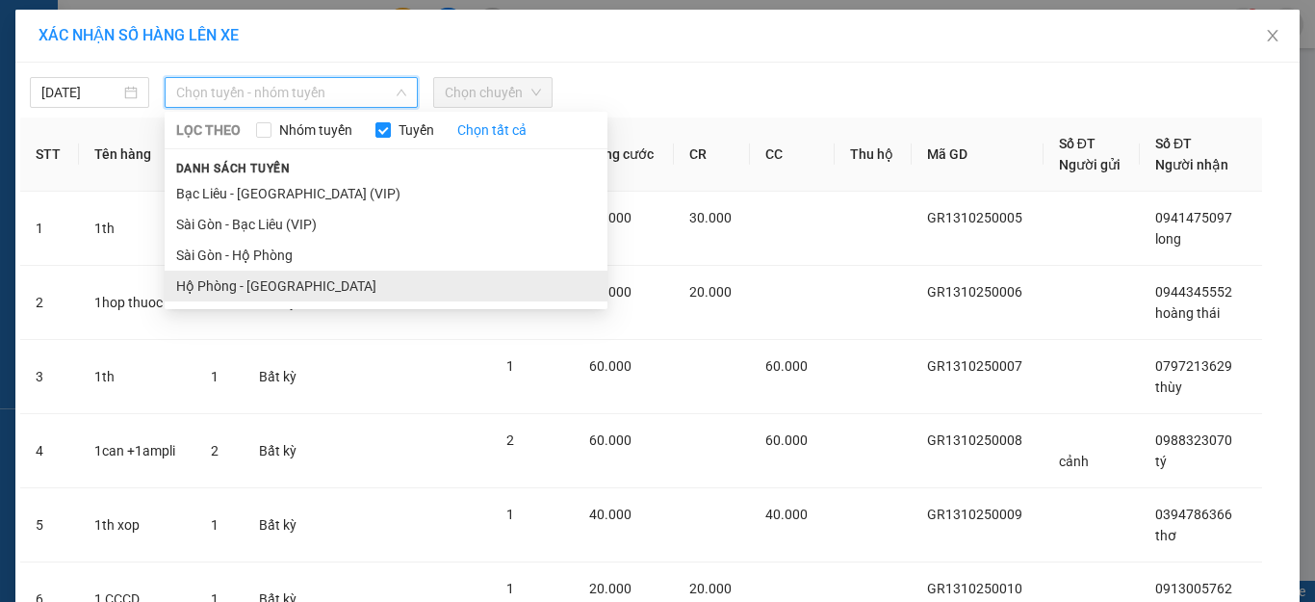
click at [256, 276] on li "Hộ Phòng - [GEOGRAPHIC_DATA]" at bounding box center [386, 286] width 443 height 31
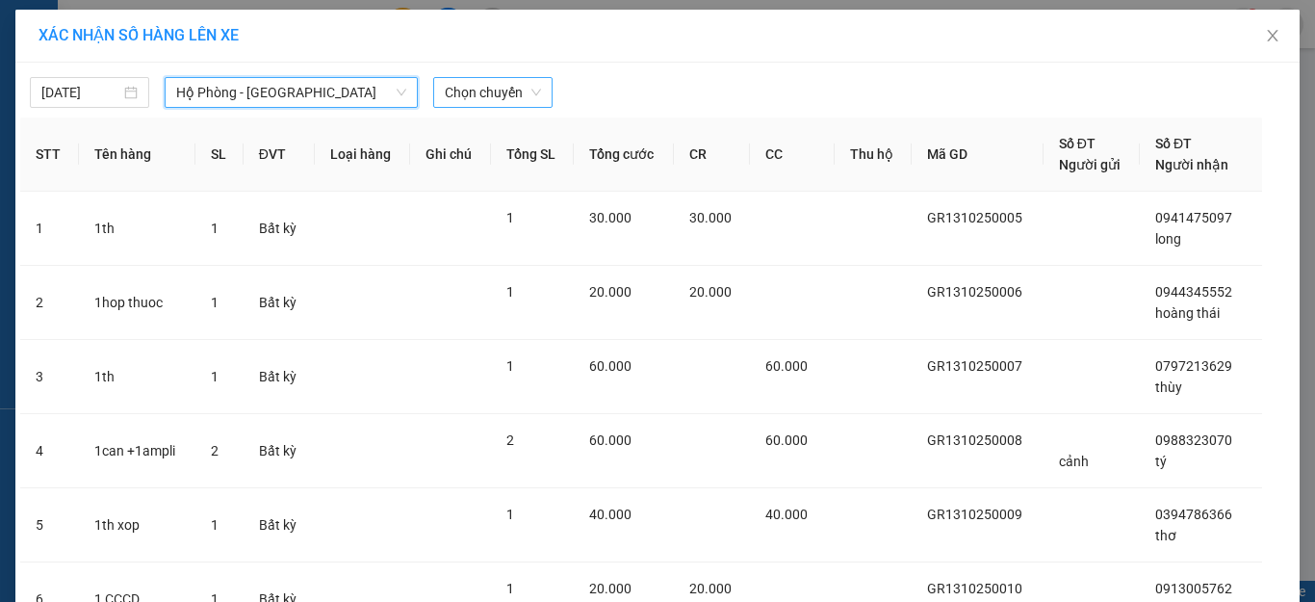
click at [478, 93] on span "Chọn chuyến" at bounding box center [493, 92] width 96 height 29
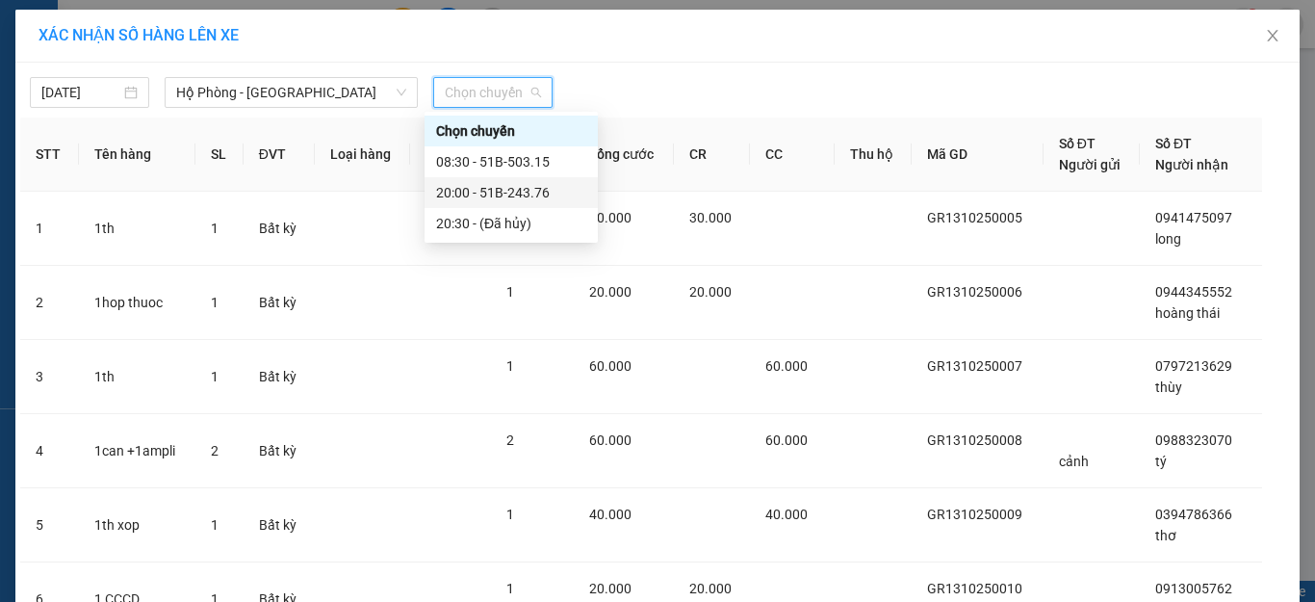
click at [494, 187] on div "20:00 - 51B-243.76" at bounding box center [511, 192] width 150 height 21
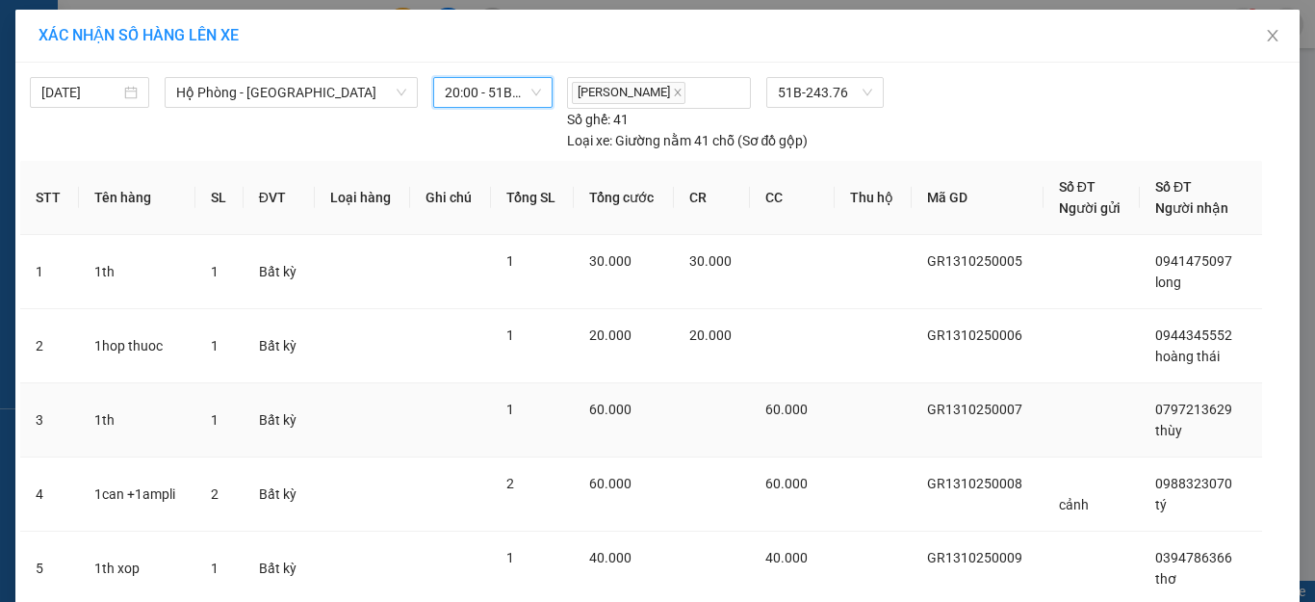
scroll to position [219, 0]
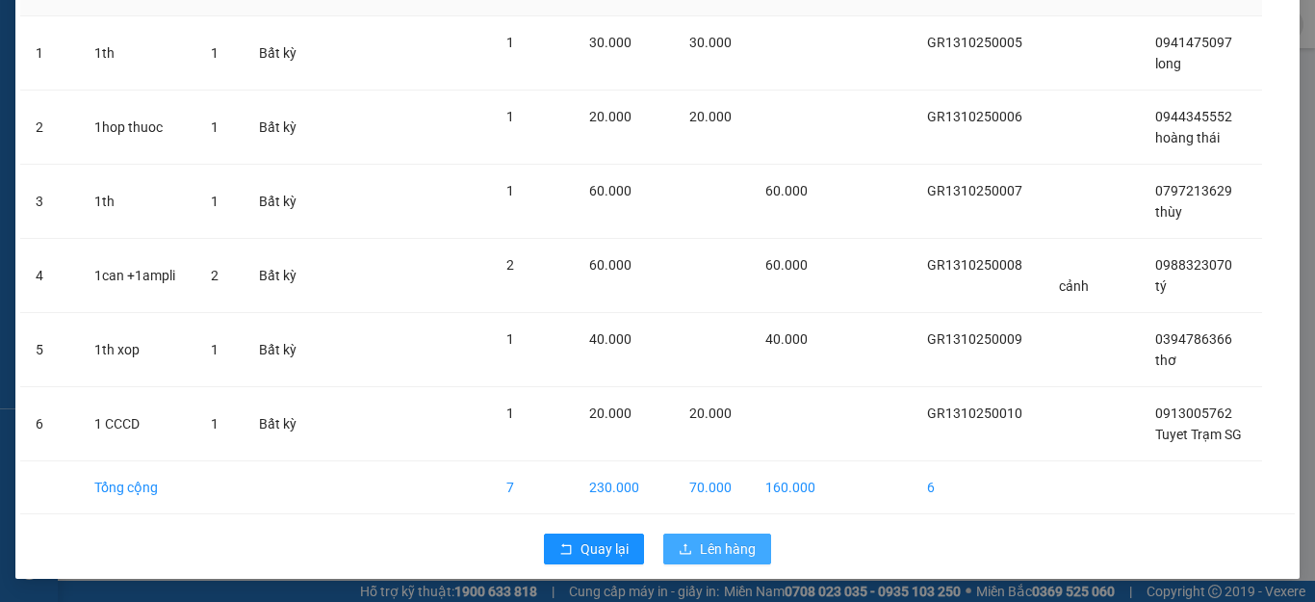
click at [736, 536] on button "Lên hàng" at bounding box center [717, 548] width 108 height 31
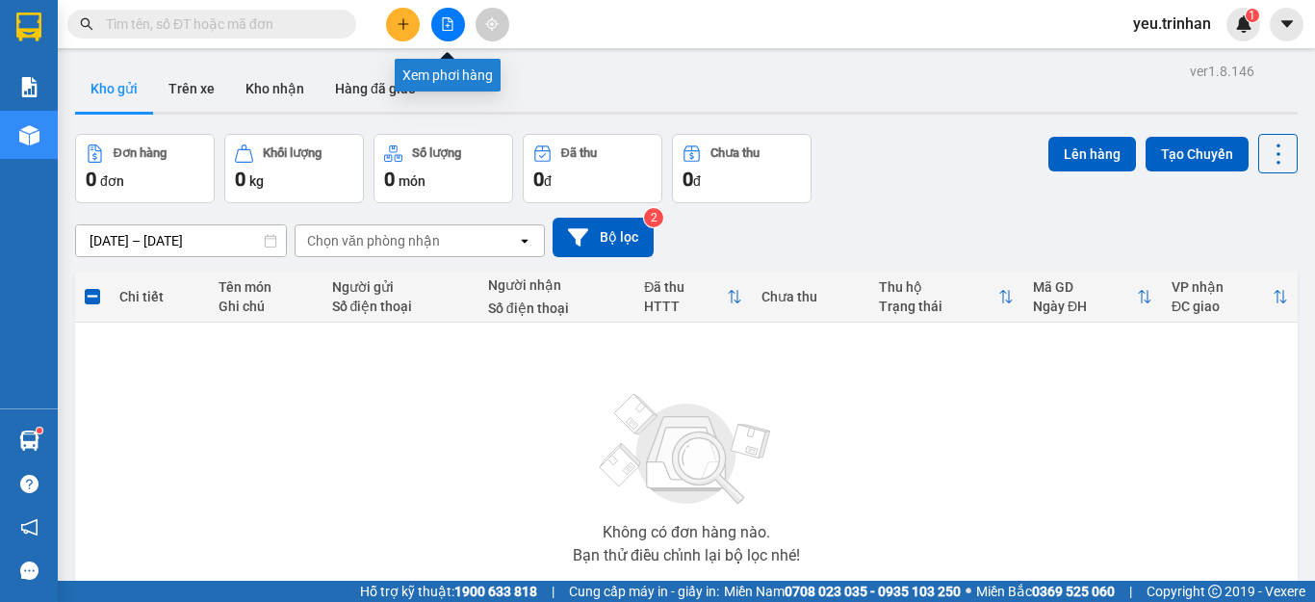
click at [437, 29] on button at bounding box center [448, 25] width 34 height 34
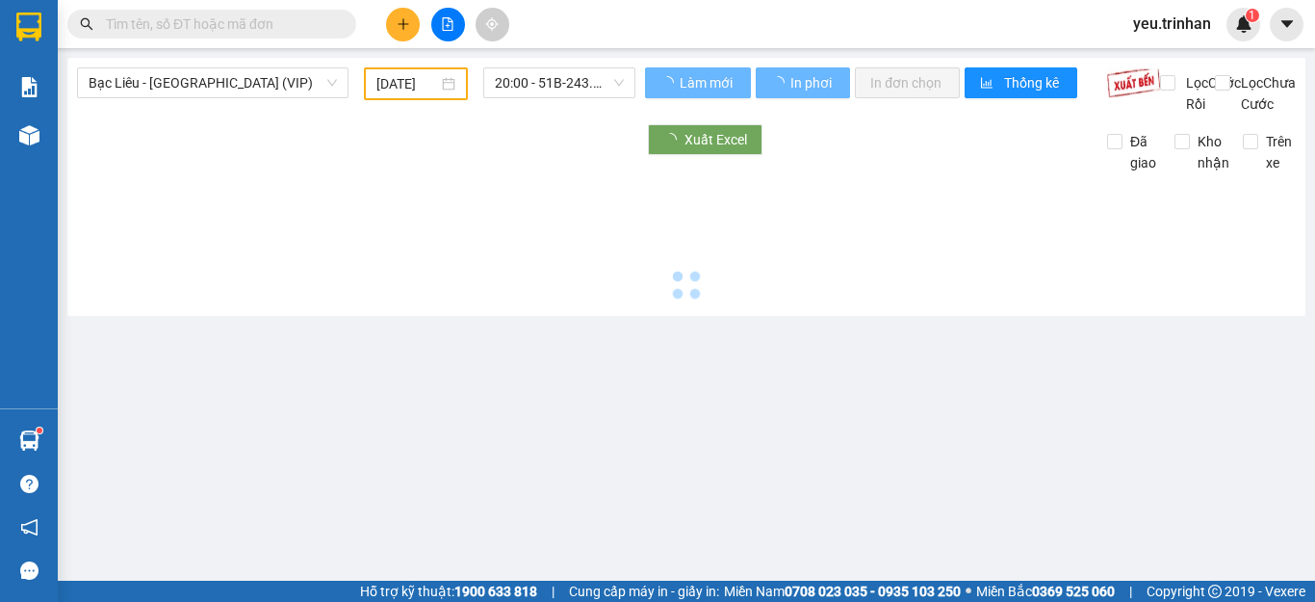
type input "[DATE]"
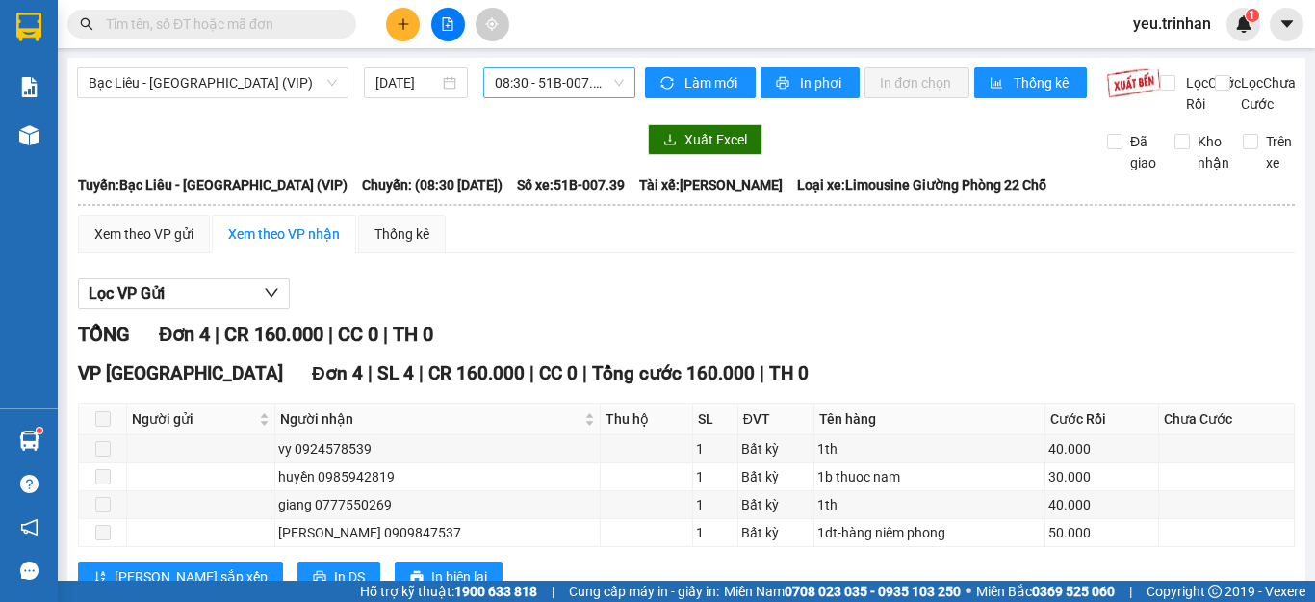
click at [554, 83] on span "08:30 - 51B-007.39" at bounding box center [559, 82] width 129 height 29
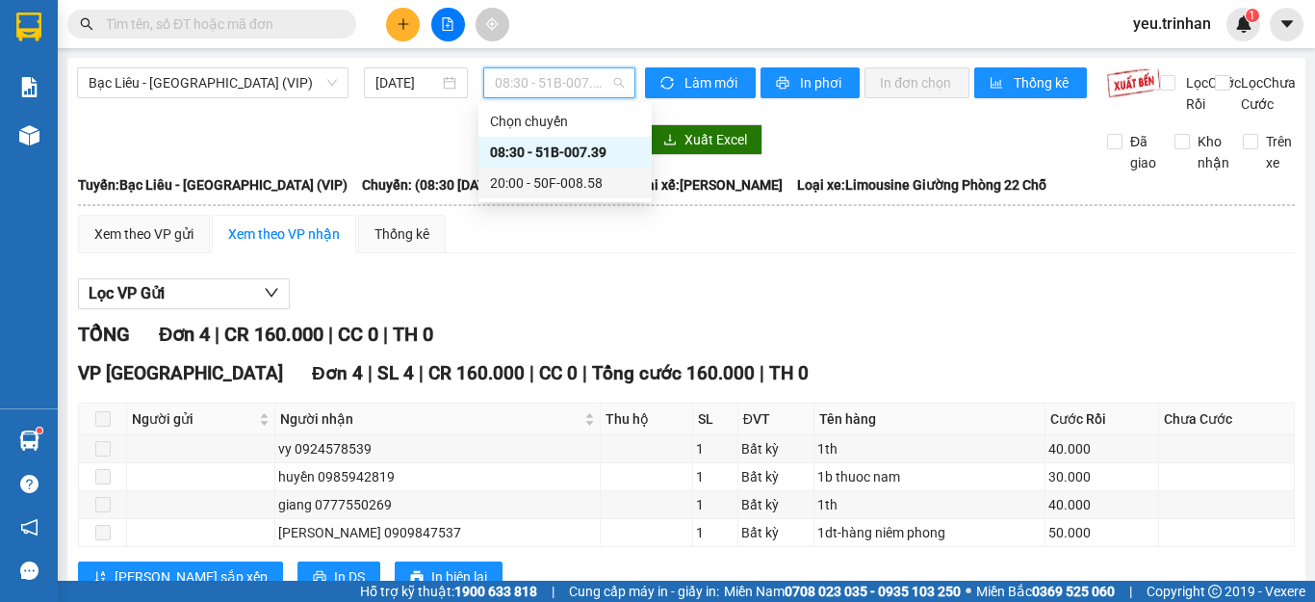
click at [574, 177] on div "20:00 - 50F-008.58" at bounding box center [565, 182] width 150 height 21
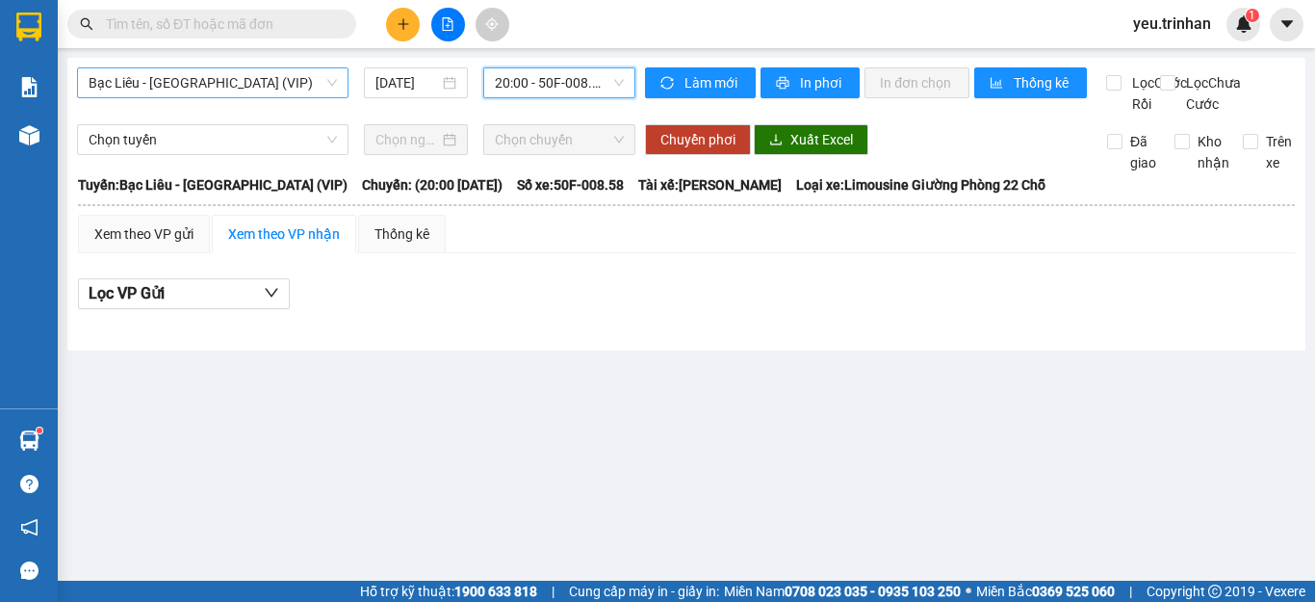
click at [273, 96] on span "Bạc Liêu - [GEOGRAPHIC_DATA] (VIP)" at bounding box center [213, 82] width 248 height 29
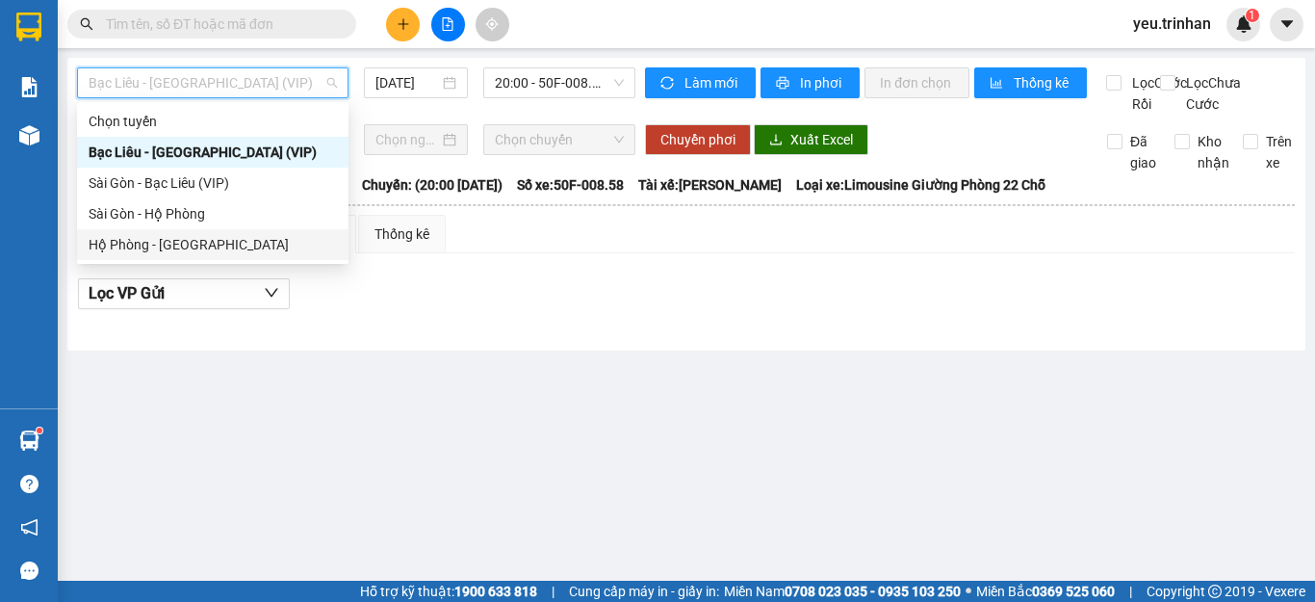
click at [173, 239] on div "Hộ Phòng - [GEOGRAPHIC_DATA]" at bounding box center [213, 244] width 248 height 21
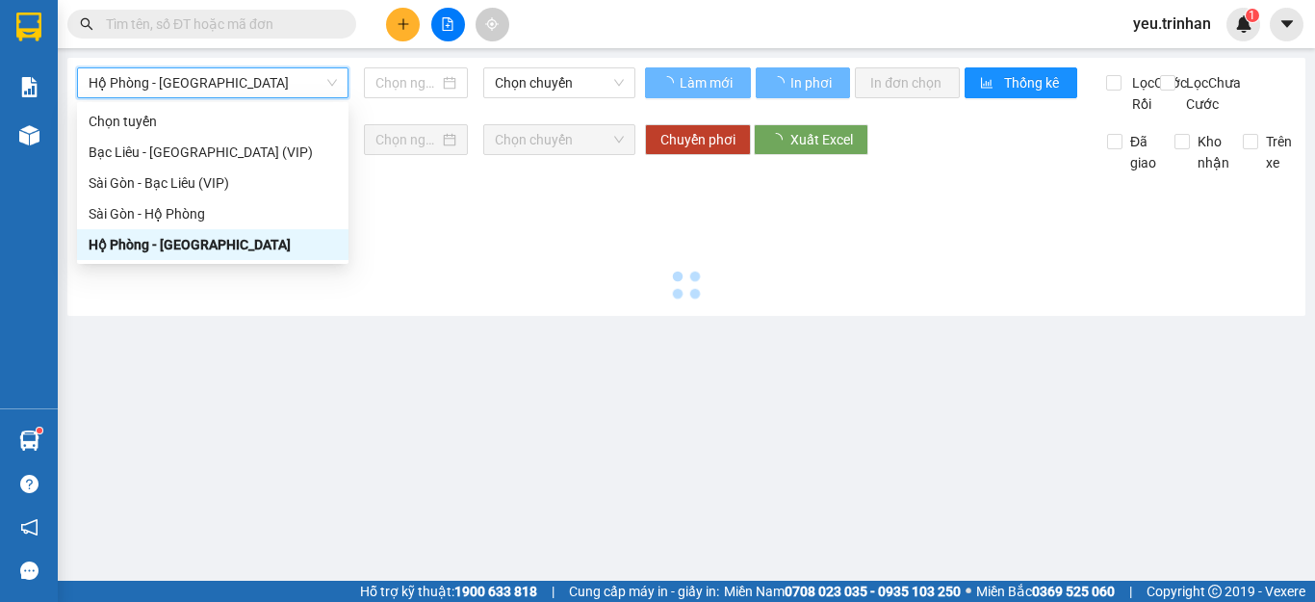
type input "[DATE]"
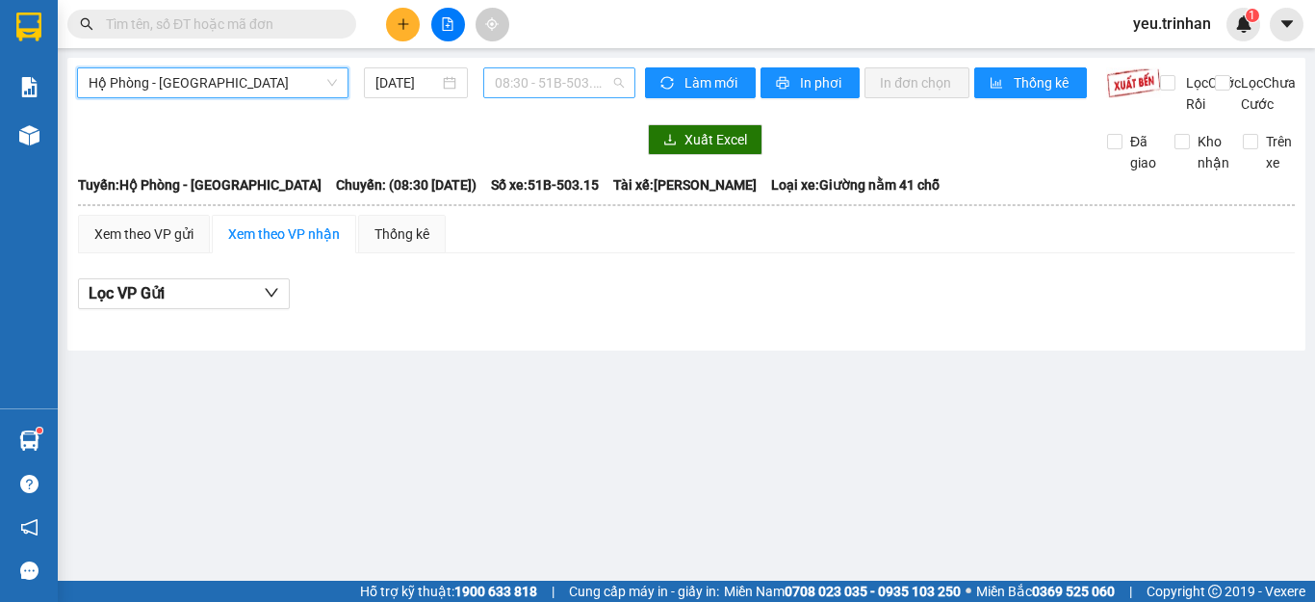
click at [569, 88] on span "08:30 - 51B-503.15" at bounding box center [559, 82] width 129 height 29
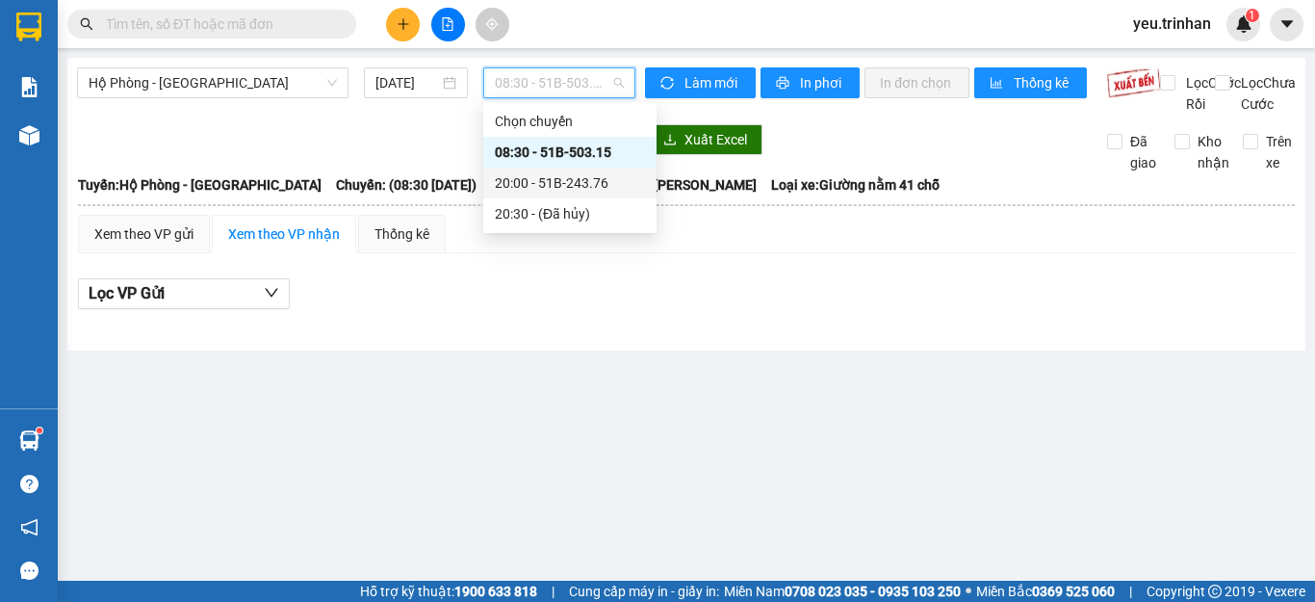
click at [559, 181] on div "20:00 - 51B-243.76" at bounding box center [570, 182] width 150 height 21
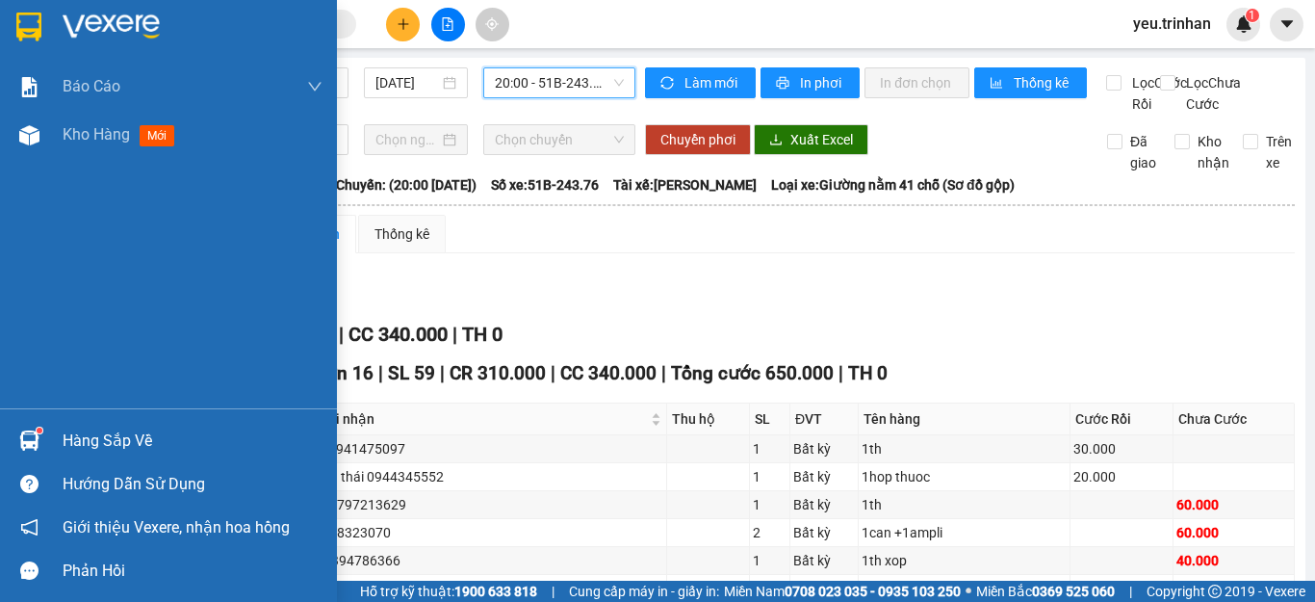
click at [31, 454] on div at bounding box center [30, 441] width 34 height 34
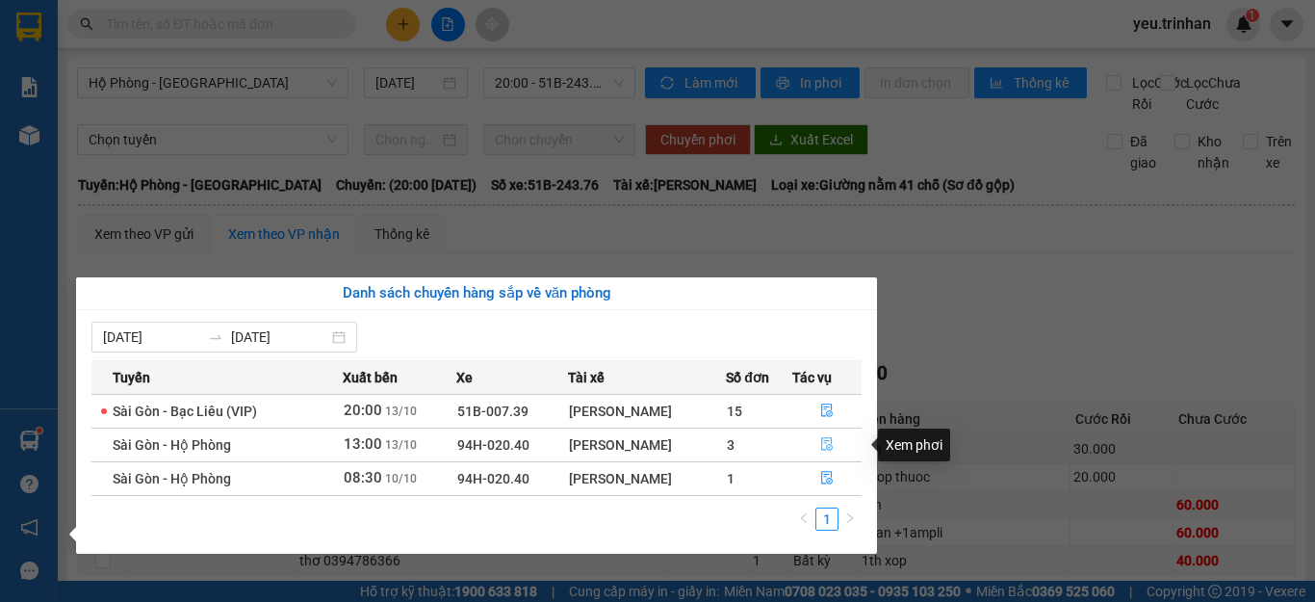
click at [831, 449] on icon "file-done" at bounding box center [826, 443] width 13 height 13
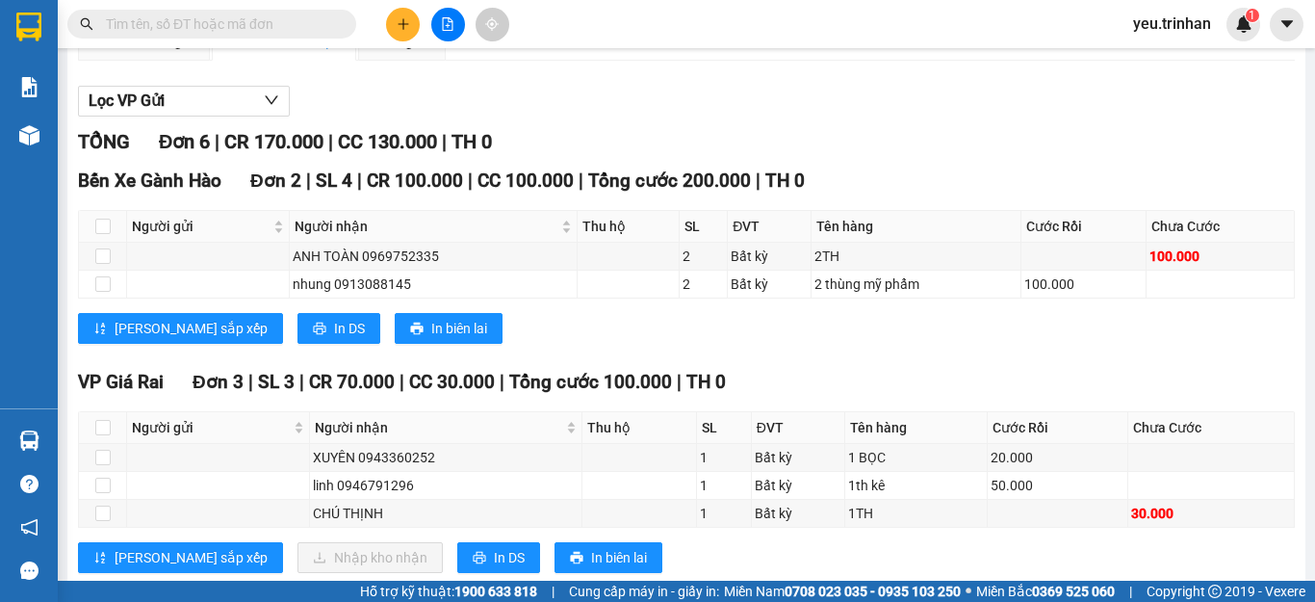
scroll to position [289, 0]
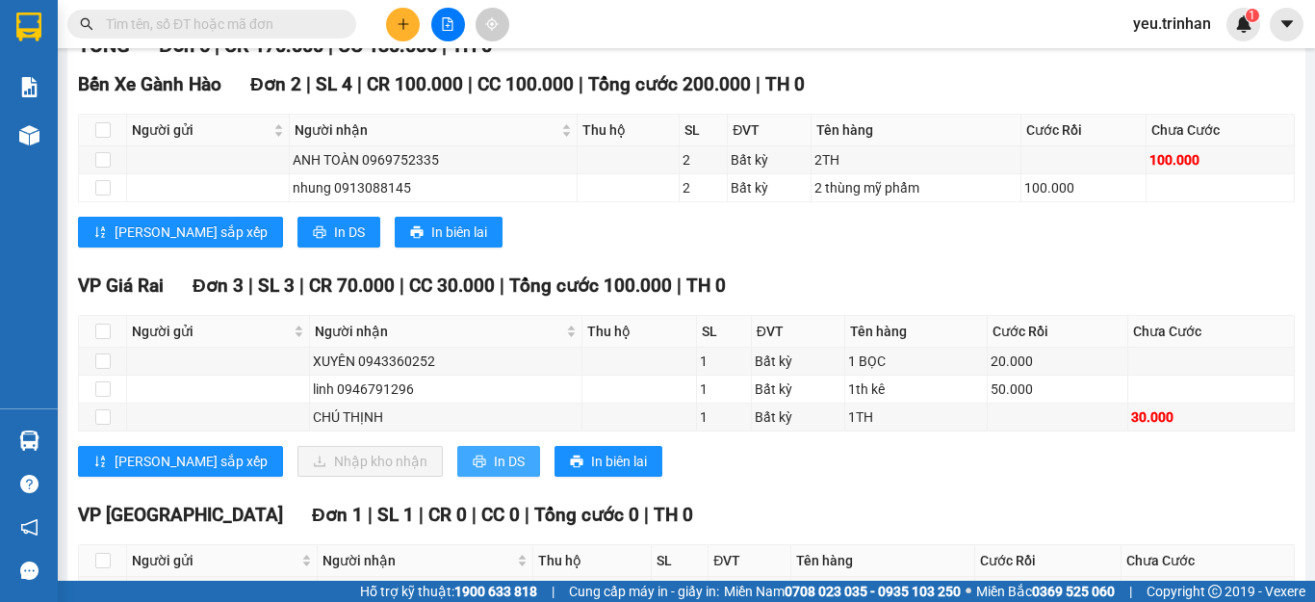
click at [457, 477] on button "In DS" at bounding box center [498, 461] width 83 height 31
drag, startPoint x: 686, startPoint y: 498, endPoint x: 39, endPoint y: 441, distance: 649.6
click at [20, 437] on img at bounding box center [29, 440] width 20 height 20
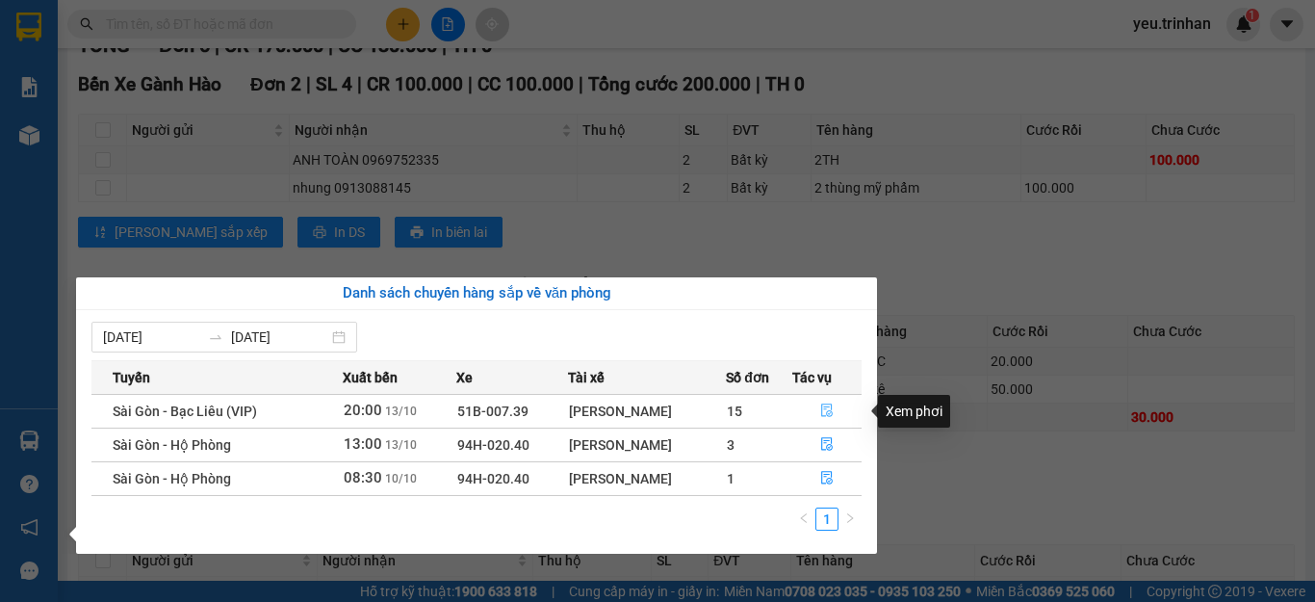
click at [821, 413] on icon "file-done" at bounding box center [826, 409] width 13 height 13
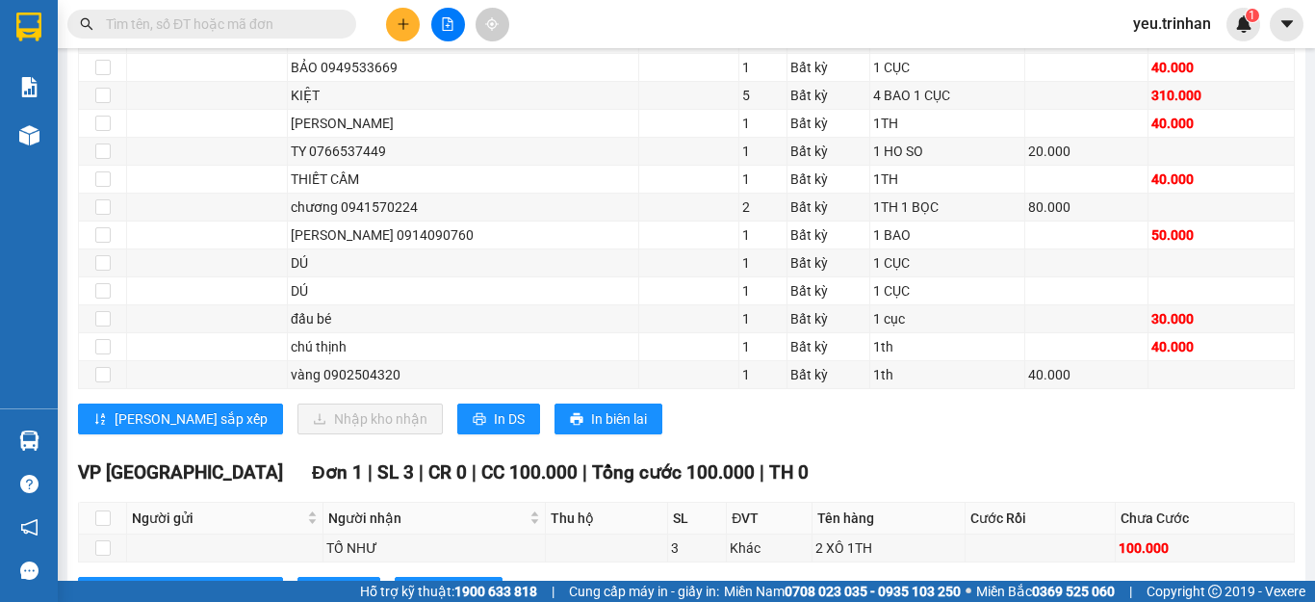
scroll to position [1830, 0]
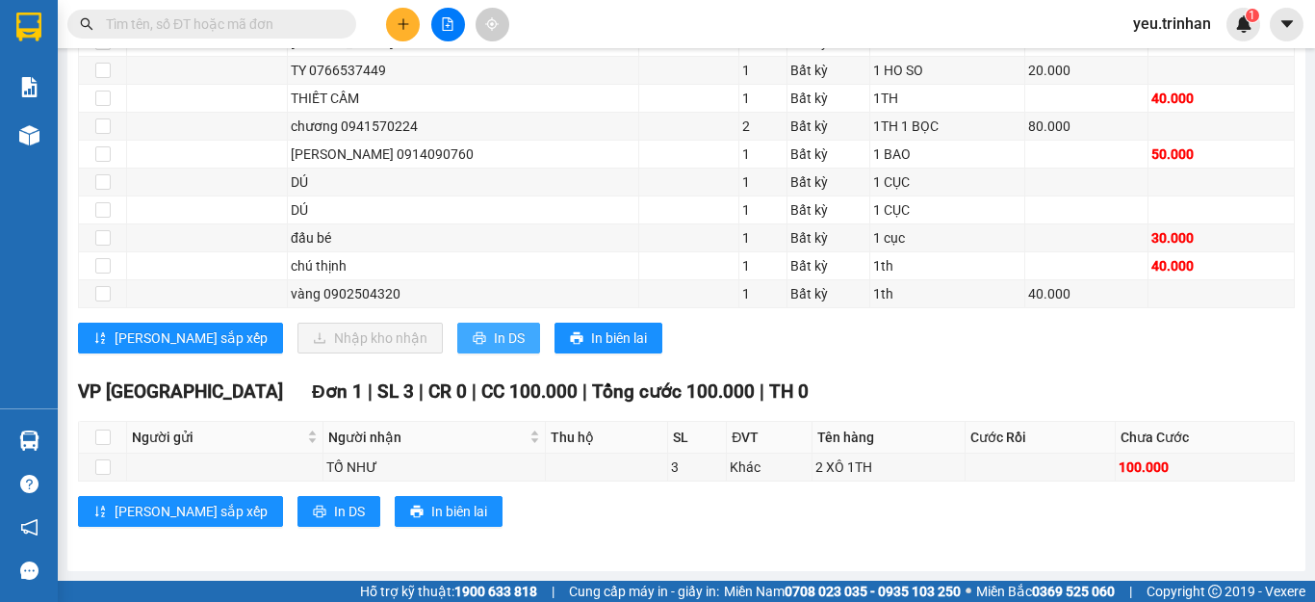
click at [494, 344] on span "In DS" at bounding box center [509, 337] width 31 height 21
click at [643, 224] on td at bounding box center [689, 210] width 100 height 28
click at [494, 349] on span "In DS" at bounding box center [509, 337] width 31 height 21
